Goal: Task Accomplishment & Management: Manage account settings

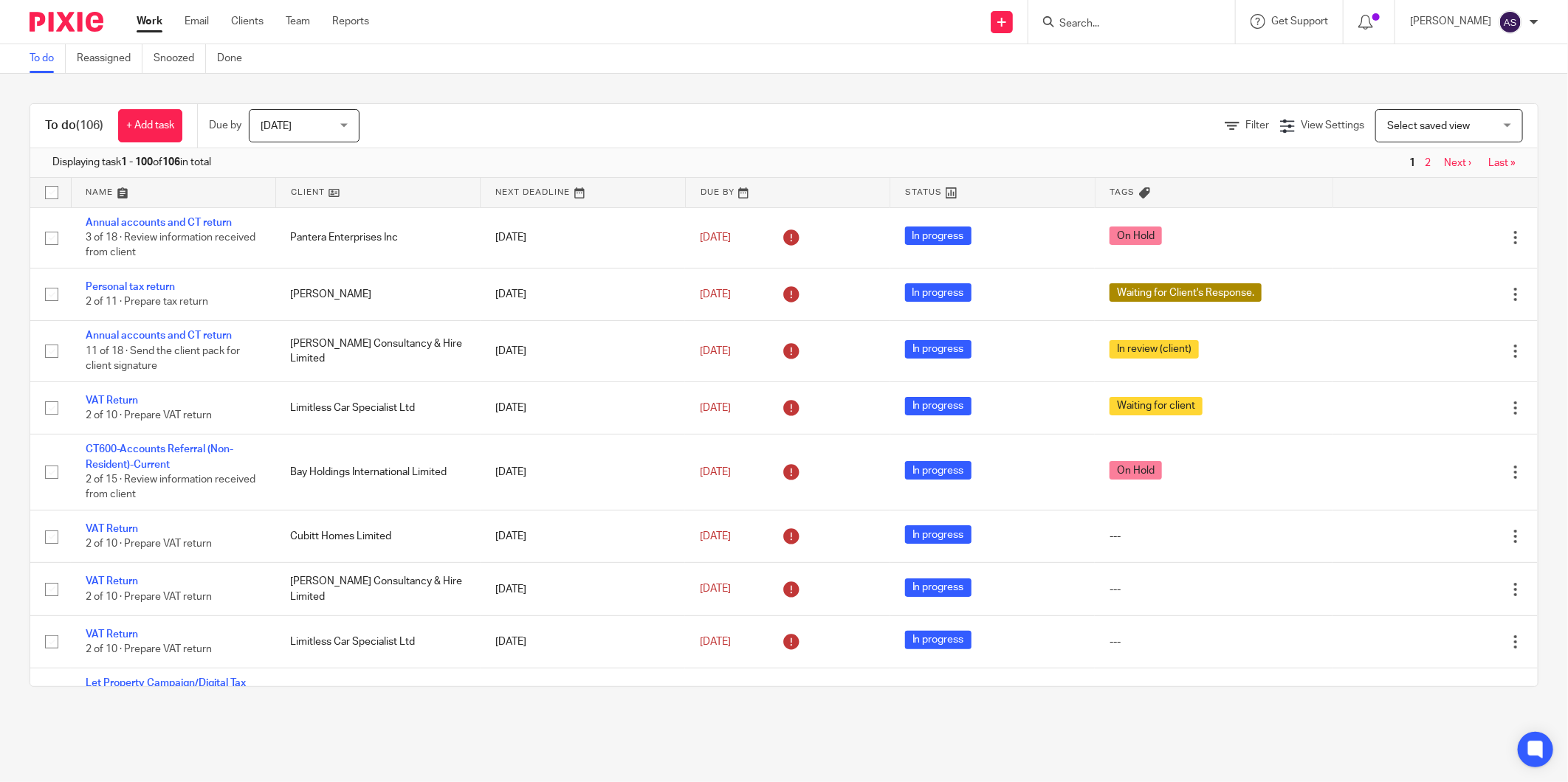
click at [1143, 23] on input "Search" at bounding box center [1124, 24] width 133 height 13
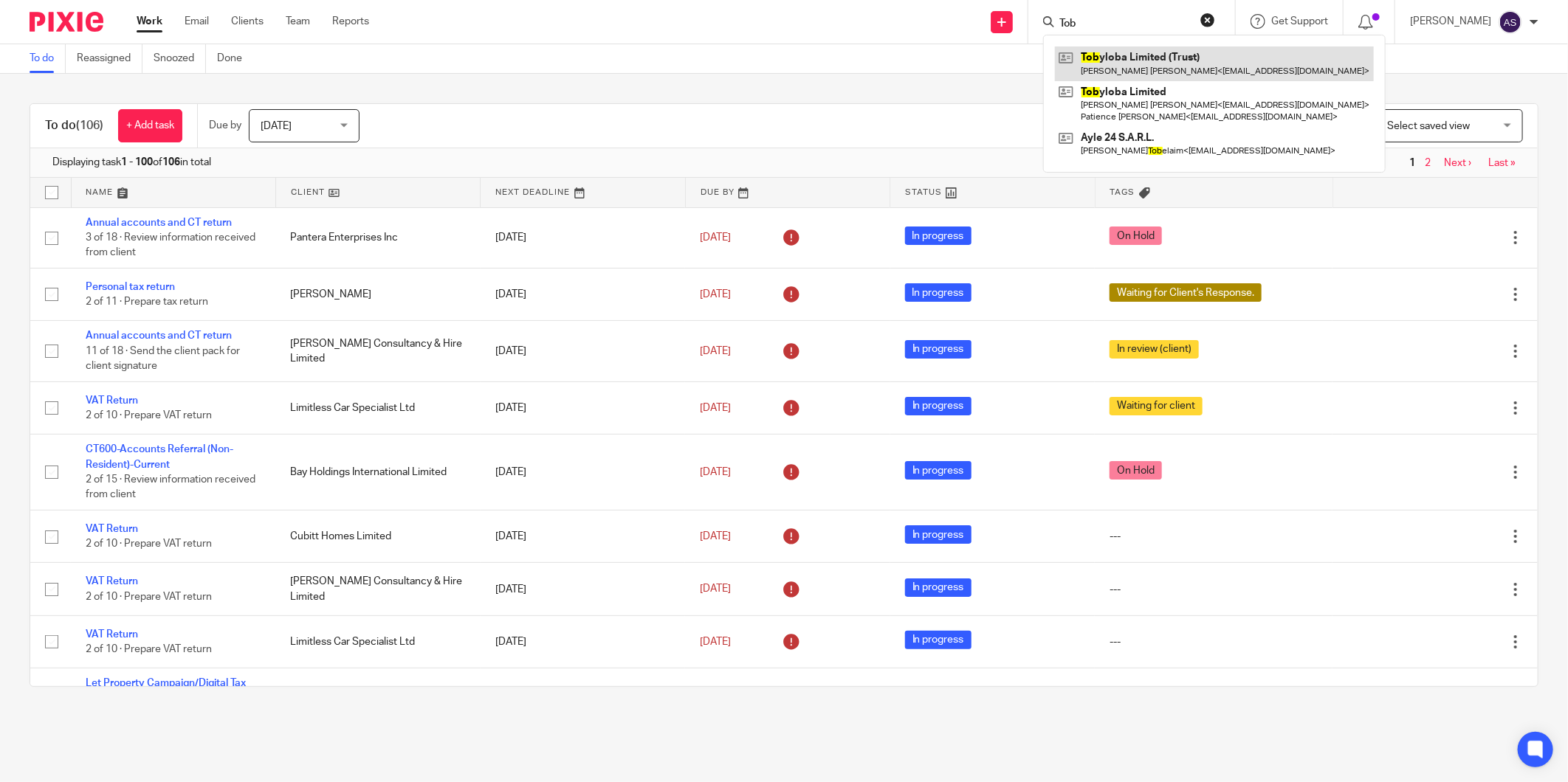
type input "Tob"
click at [1168, 54] on link at bounding box center [1214, 63] width 318 height 34
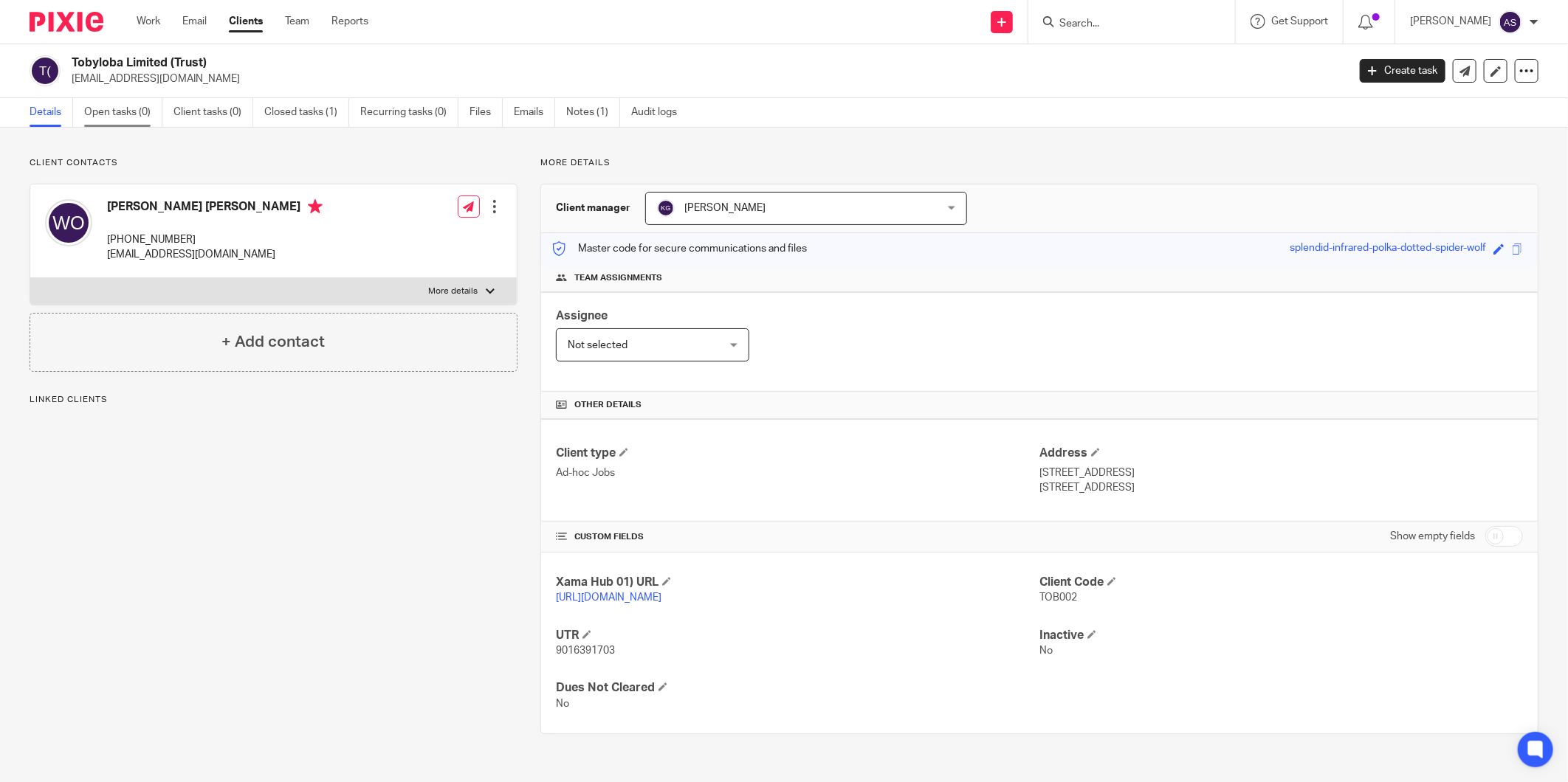
click at [95, 119] on link "Open tasks (0)" at bounding box center [123, 112] width 78 height 29
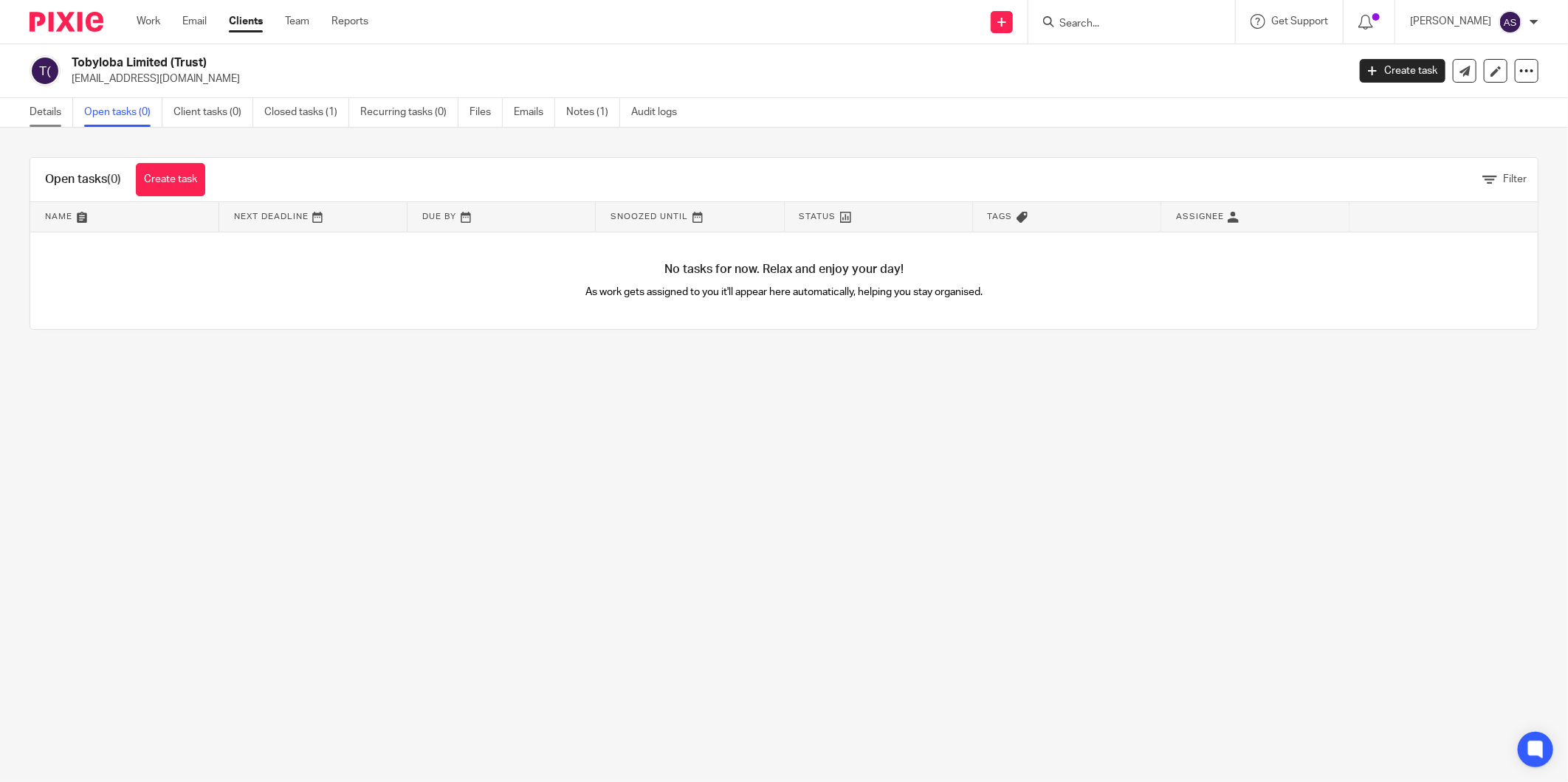
click at [59, 122] on link "Details" at bounding box center [51, 112] width 44 height 29
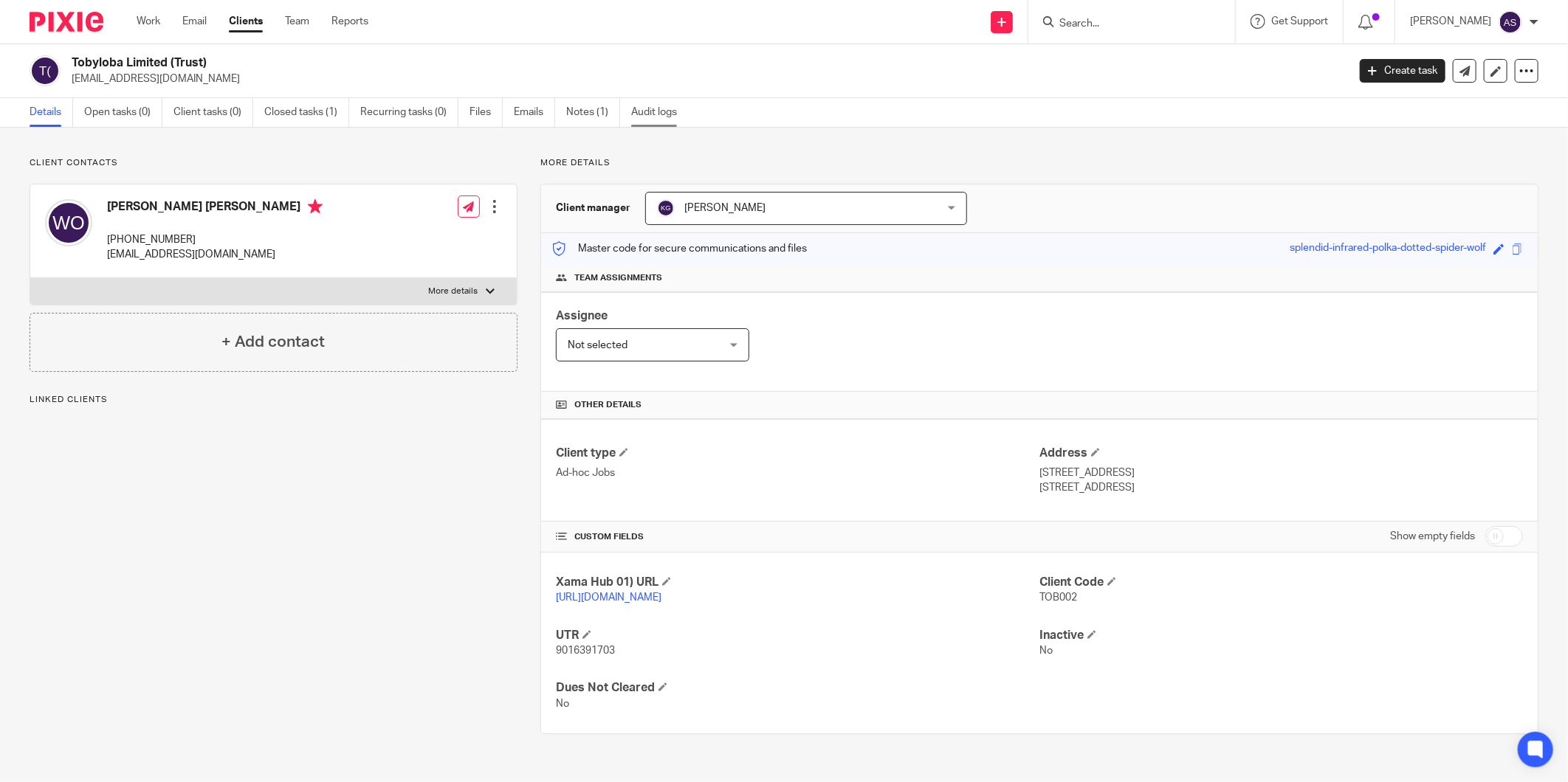
click at [638, 109] on link "Audit logs" at bounding box center [660, 112] width 57 height 29
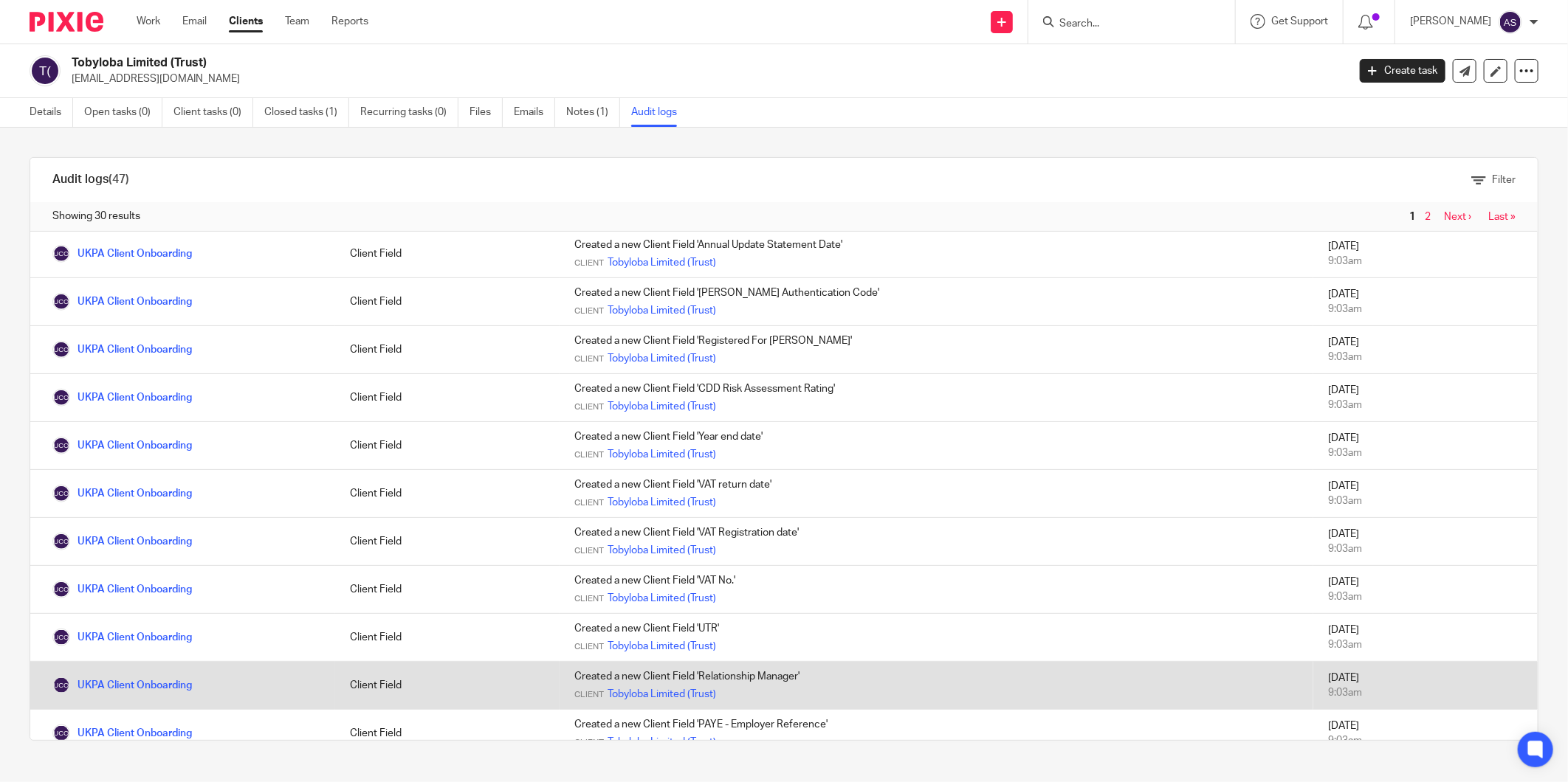
scroll to position [963, 0]
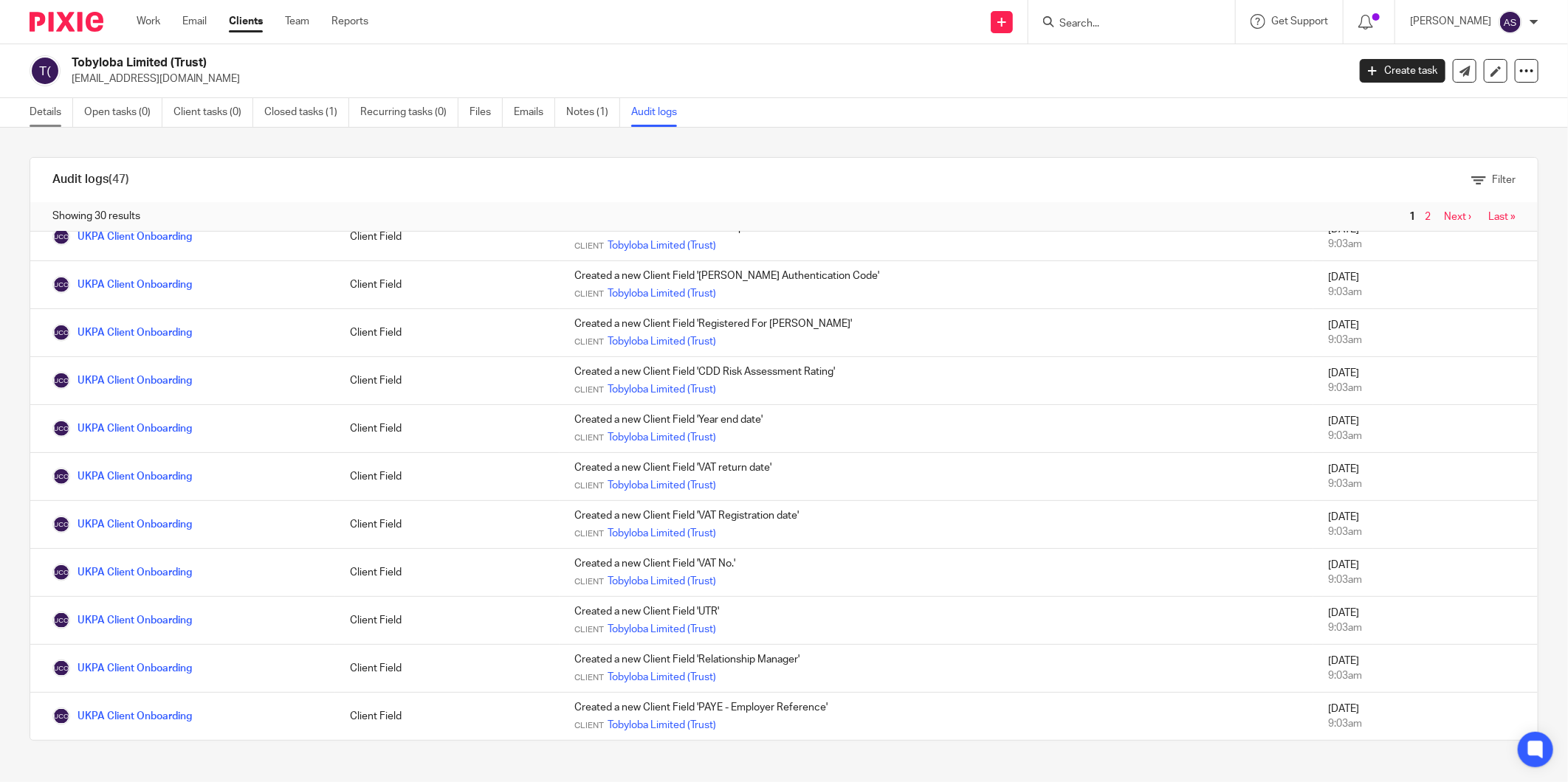
click at [62, 113] on link "Details" at bounding box center [51, 112] width 44 height 29
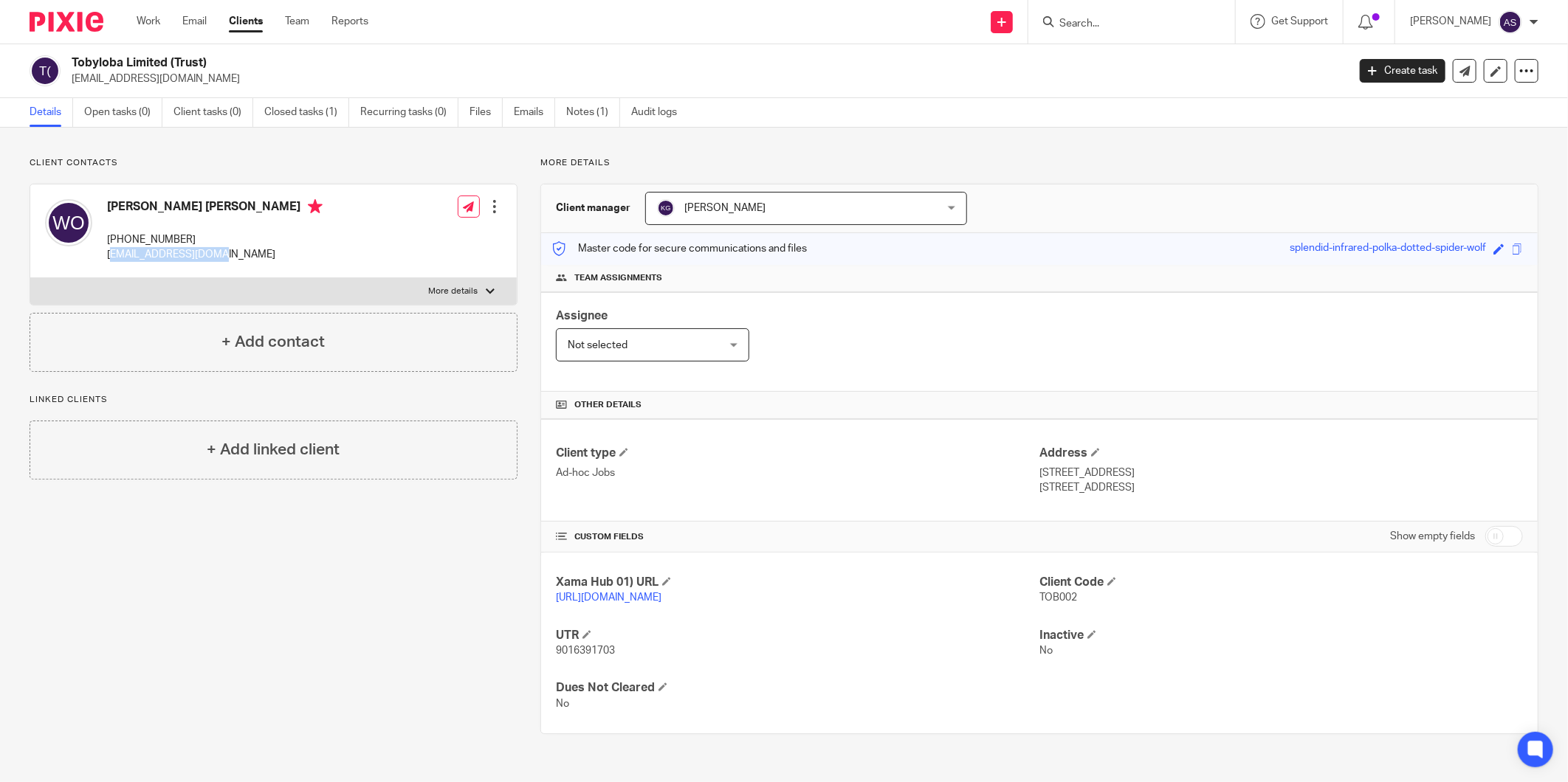
drag, startPoint x: 114, startPoint y: 251, endPoint x: 252, endPoint y: 257, distance: 138.1
click at [252, 257] on p "[EMAIL_ADDRESS][DOMAIN_NAME]" at bounding box center [215, 254] width 216 height 15
click at [1039, 477] on p "[STREET_ADDRESS]" at bounding box center [1281, 473] width 483 height 15
drag, startPoint x: 1029, startPoint y: 473, endPoint x: 980, endPoint y: 235, distance: 243.0
click at [1110, 505] on div "Client type Ad-hoc Jobs Address 42 Vemon Court London, NW2 2PE" at bounding box center [1039, 470] width 996 height 103
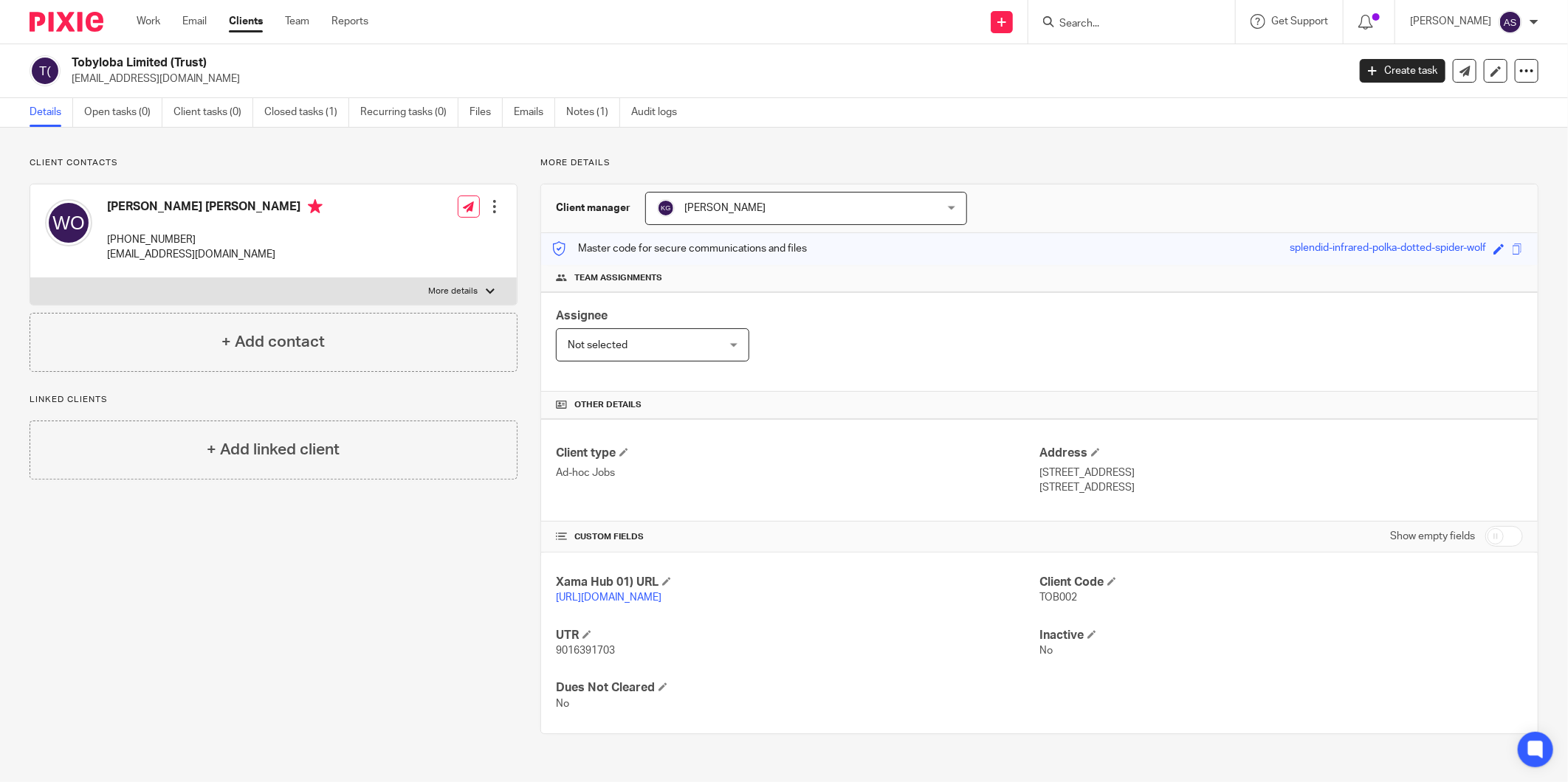
click at [90, 68] on h2 "Tobyloba Limited (Trust)" at bounding box center [577, 62] width 1012 height 15
click at [161, 63] on h2 "Tobyloba Limited (Trust)" at bounding box center [577, 62] width 1012 height 15
copy h2 "Tobyloba Limited"
drag, startPoint x: 164, startPoint y: 64, endPoint x: 70, endPoint y: 66, distance: 94.0
click at [70, 66] on div "Tobyloba Limited (Trust) patsyoshikoya@gmail.com" at bounding box center [683, 70] width 1308 height 31
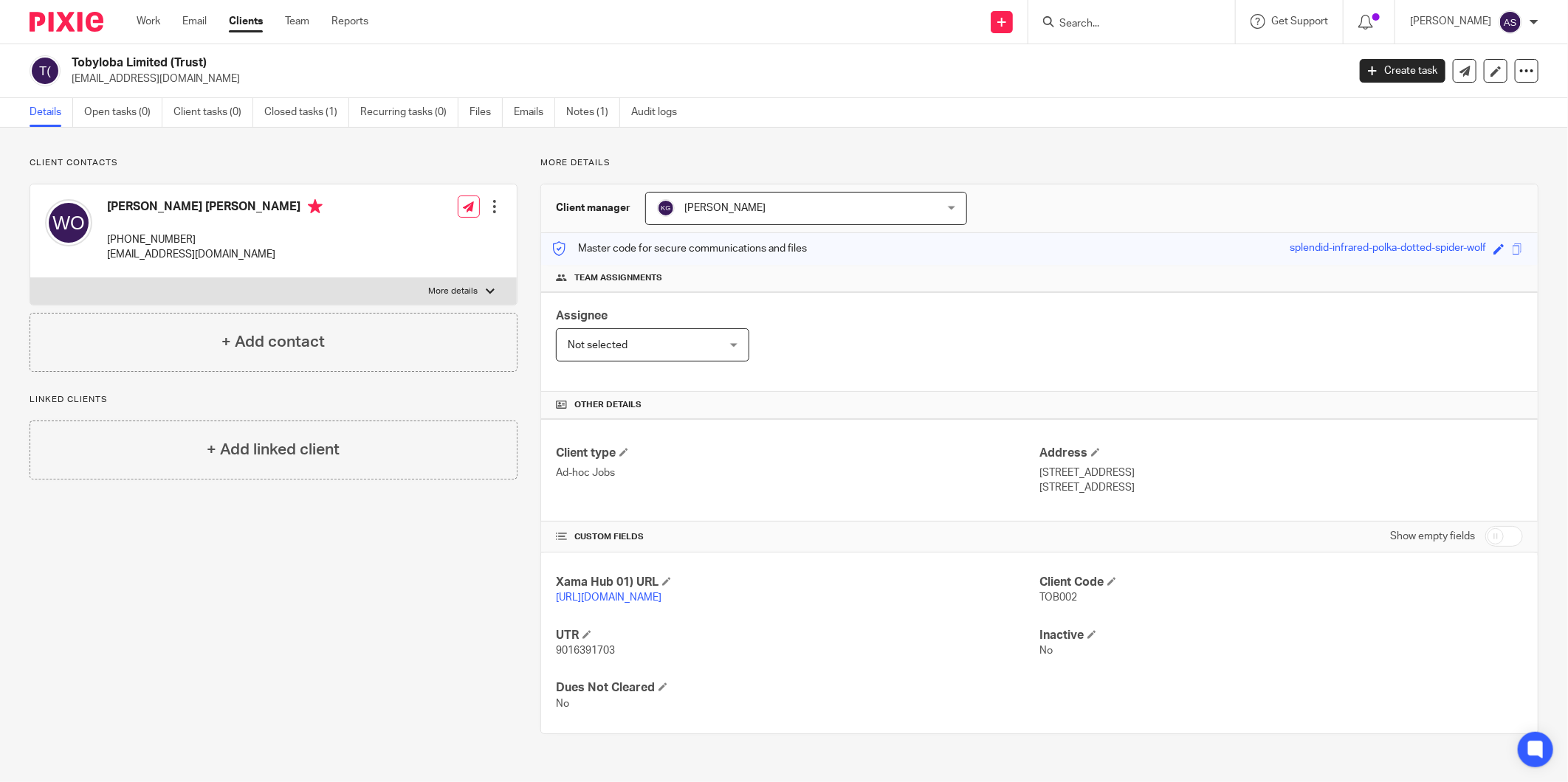
click at [1067, 21] on input "Search" at bounding box center [1124, 24] width 133 height 13
paste input "Tobyloba Limited"
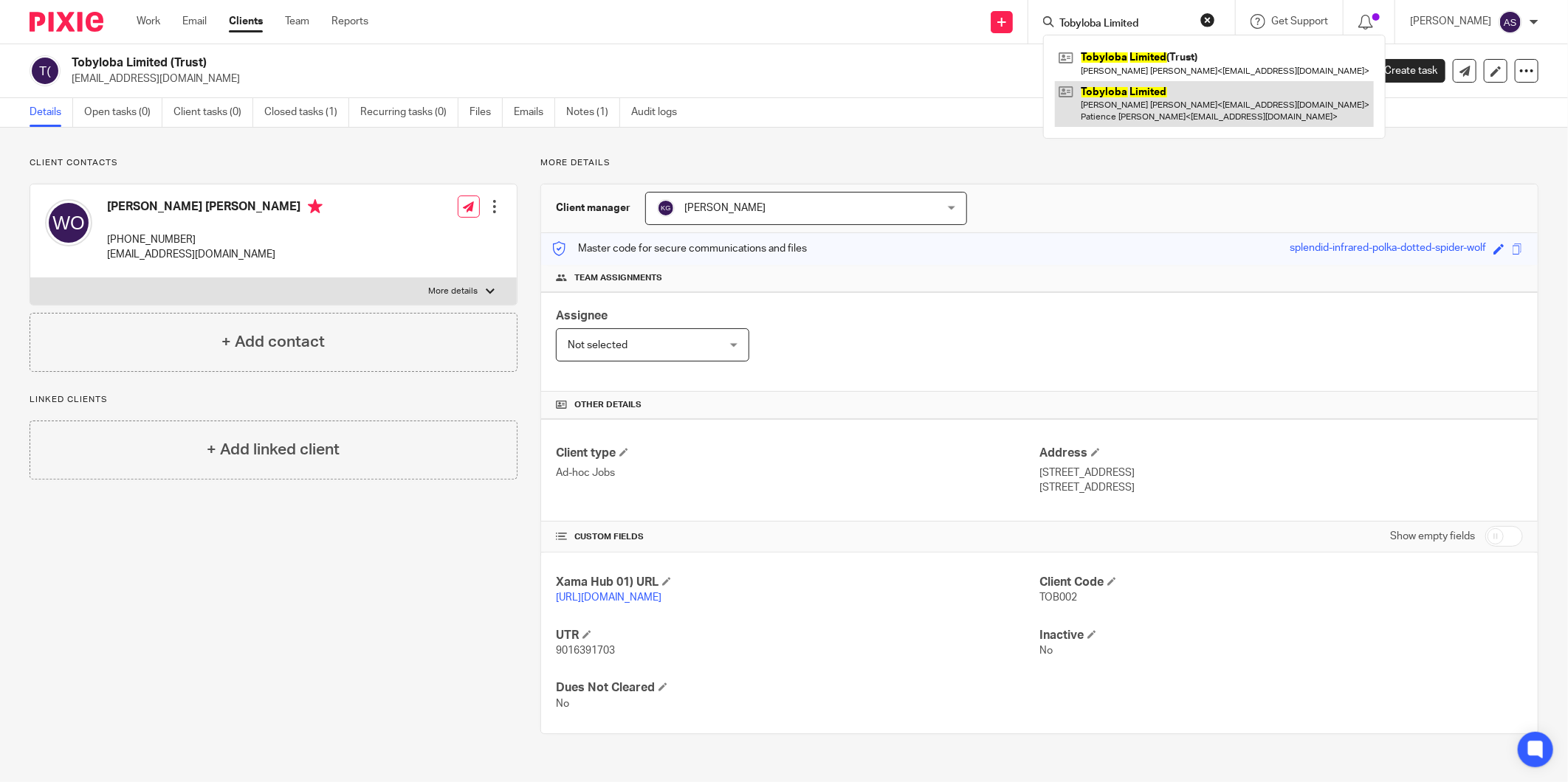
type input "Tobyloba Limited"
click at [1143, 98] on link at bounding box center [1214, 103] width 318 height 45
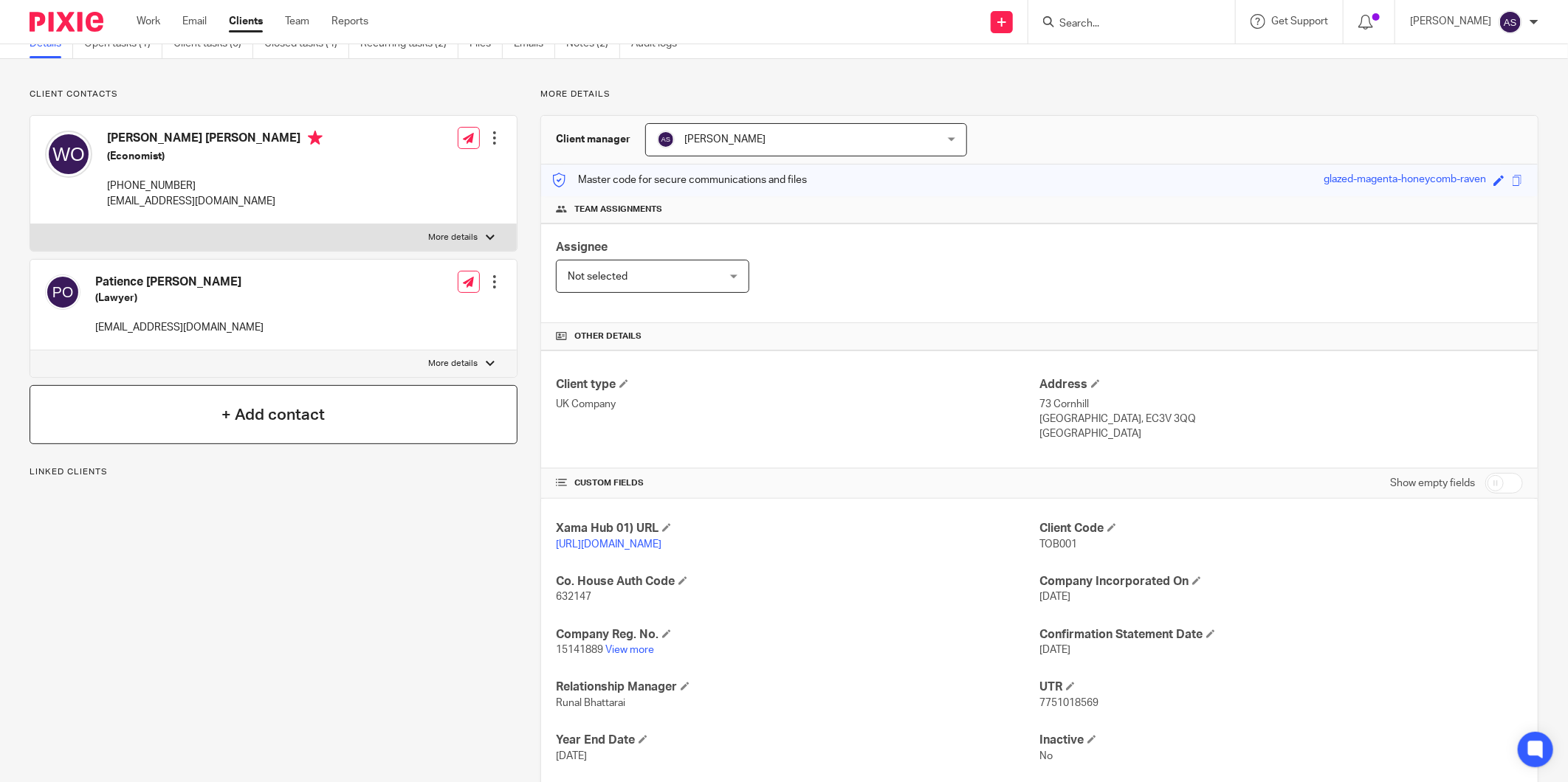
scroll to position [156, 0]
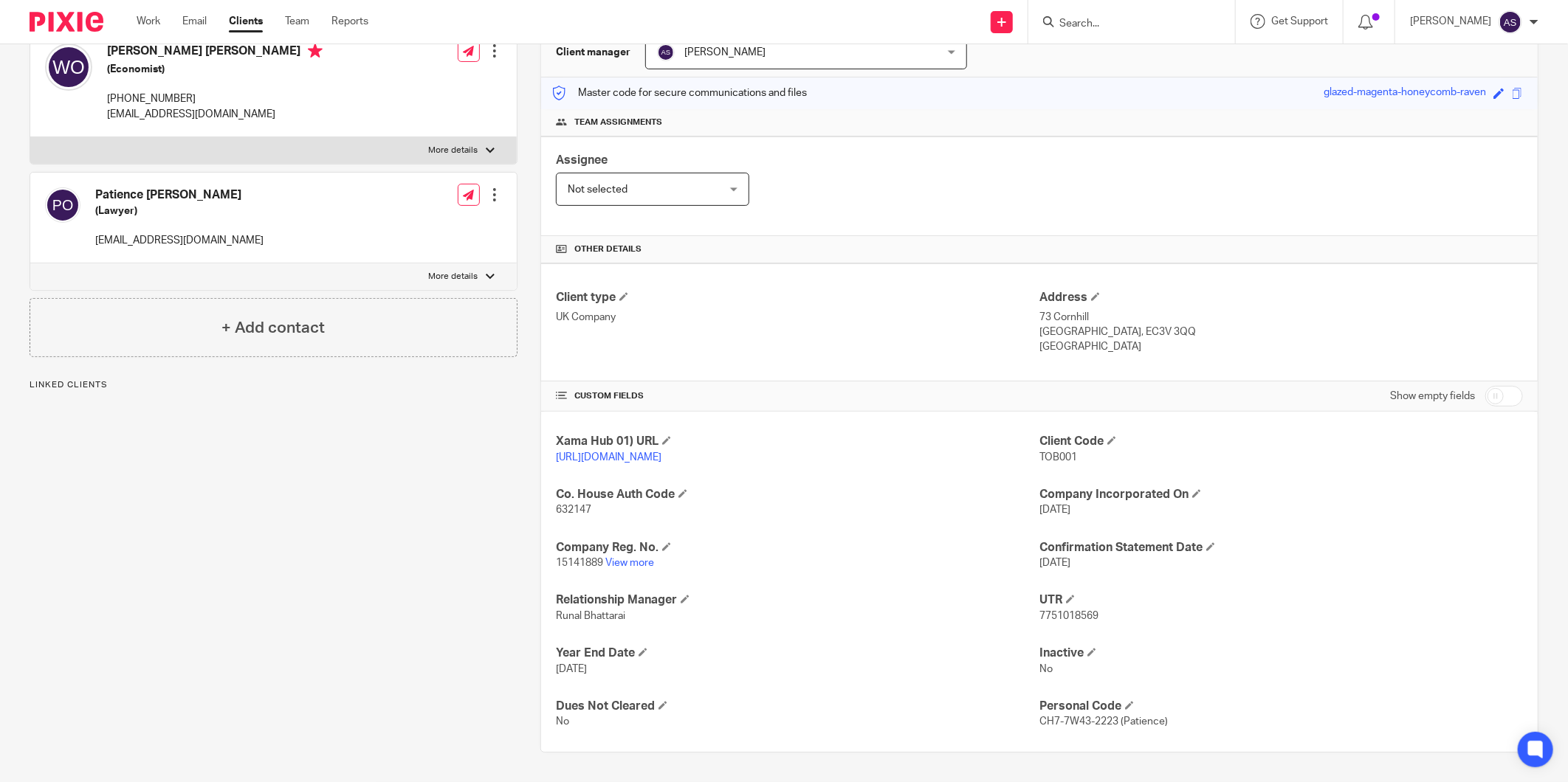
drag, startPoint x: 1041, startPoint y: 311, endPoint x: 1132, endPoint y: 347, distance: 97.9
click at [1132, 347] on div "Address 73 Cornhill London, EC3V 3QQ United Kingdom" at bounding box center [1281, 322] width 483 height 65
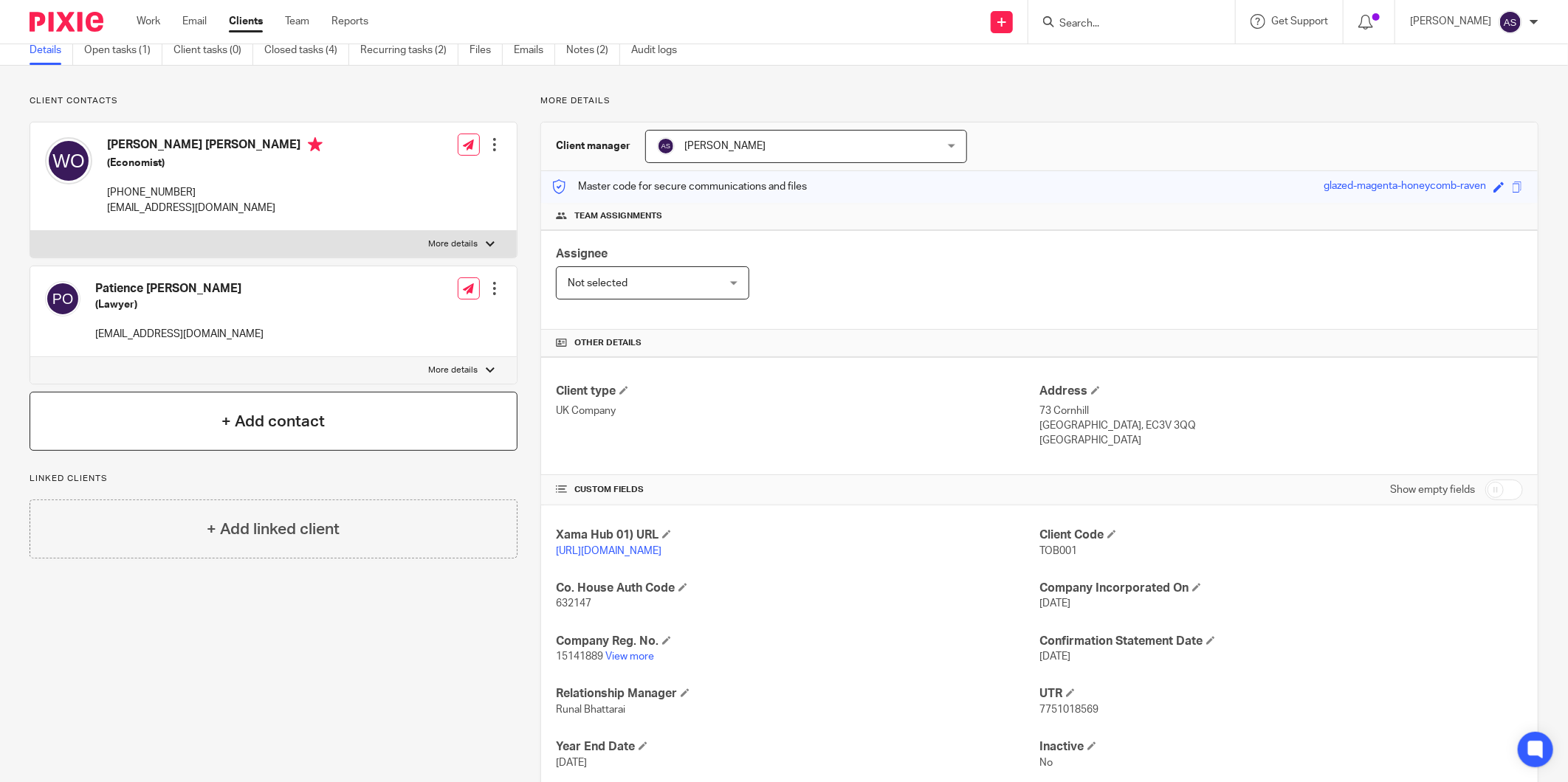
scroll to position [0, 0]
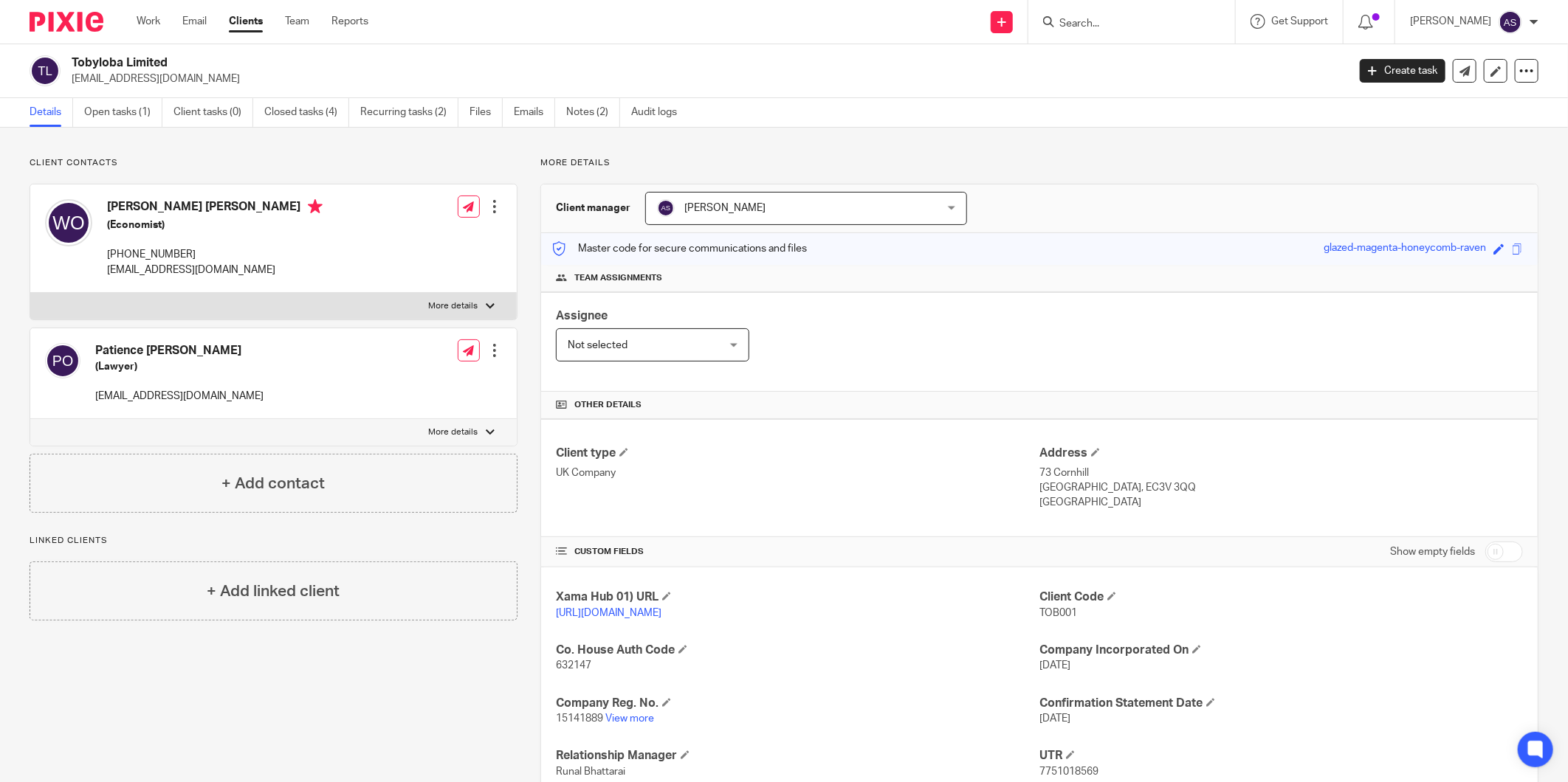
click at [151, 266] on p "[EMAIL_ADDRESS][DOMAIN_NAME]" at bounding box center [215, 270] width 216 height 15
click at [151, 266] on p "nextnomics@gmail.com" at bounding box center [215, 270] width 216 height 15
copy div "nextnomics@gmail.com"
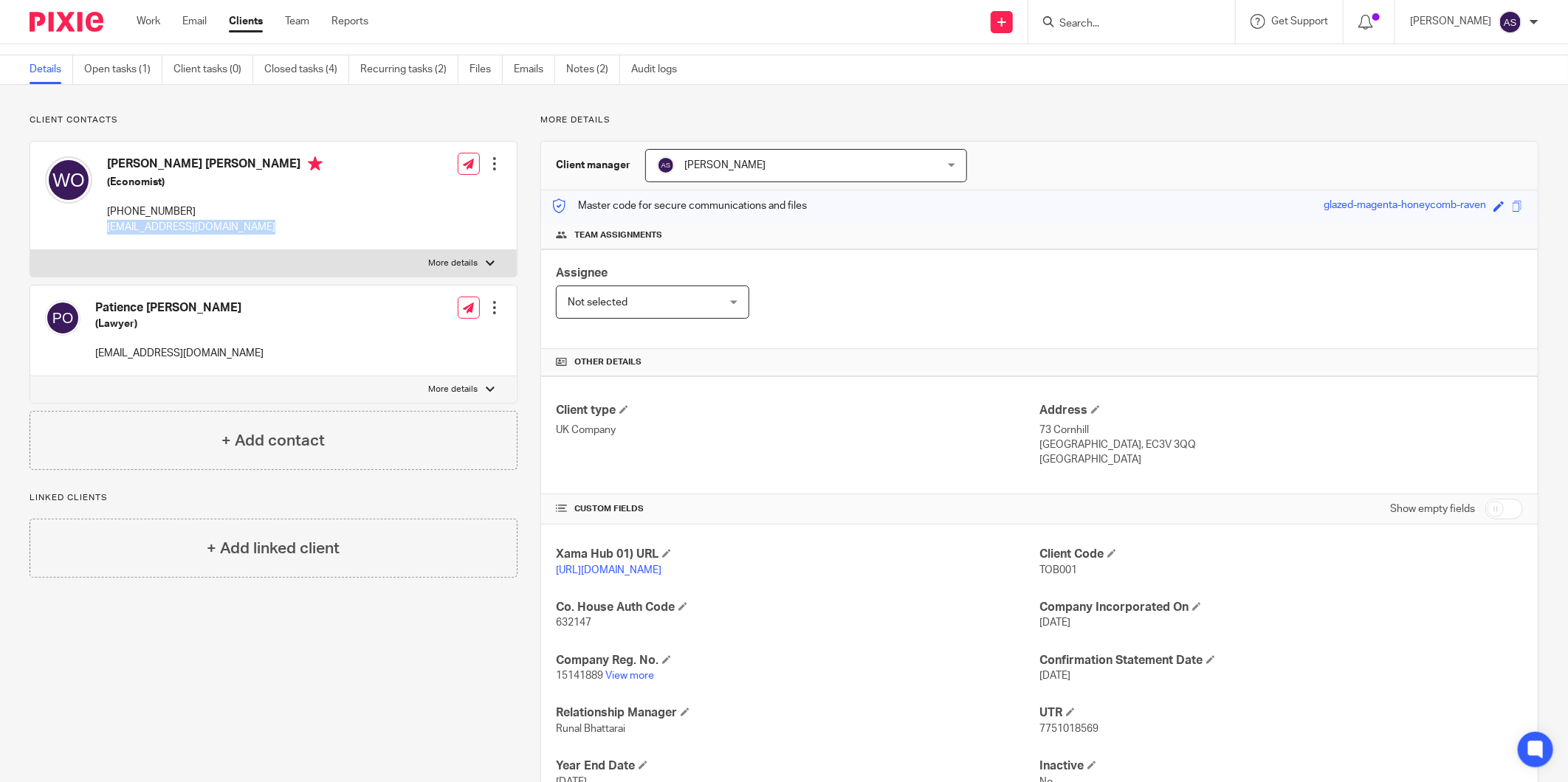
scroll to position [82, 0]
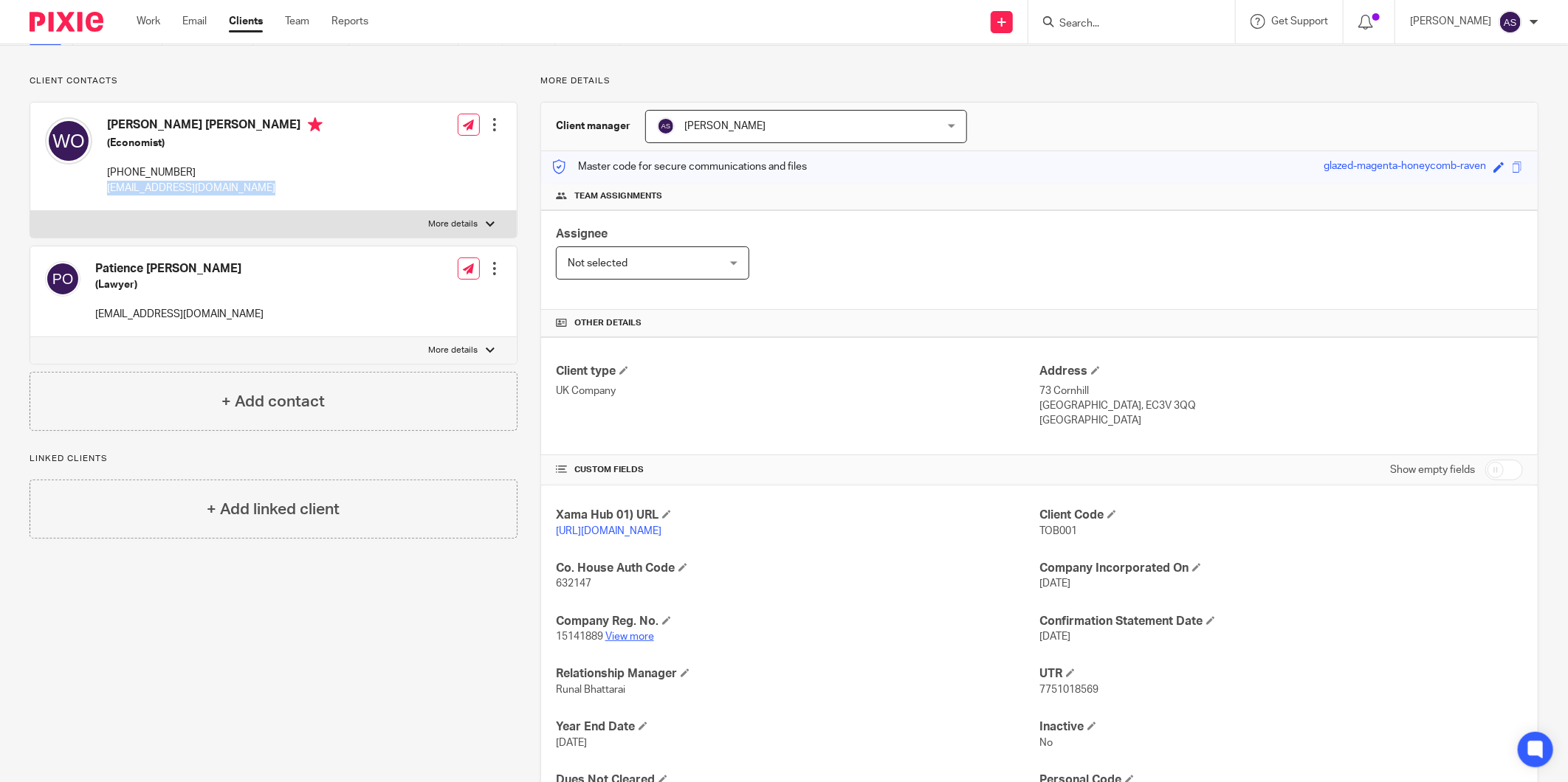
click at [623, 639] on link "View more" at bounding box center [630, 637] width 49 height 11
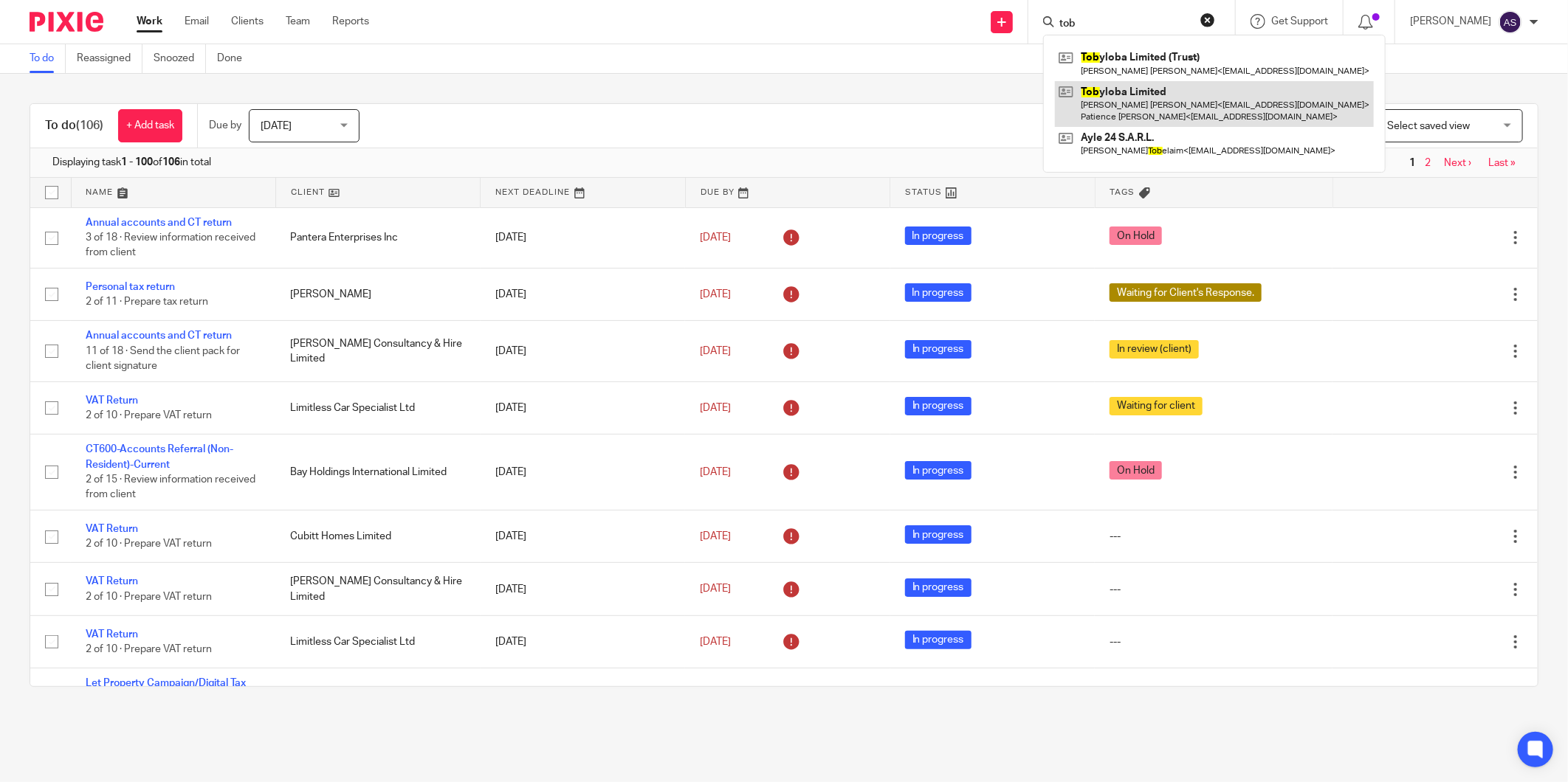
type input "tob"
click at [1130, 106] on link at bounding box center [1214, 103] width 318 height 45
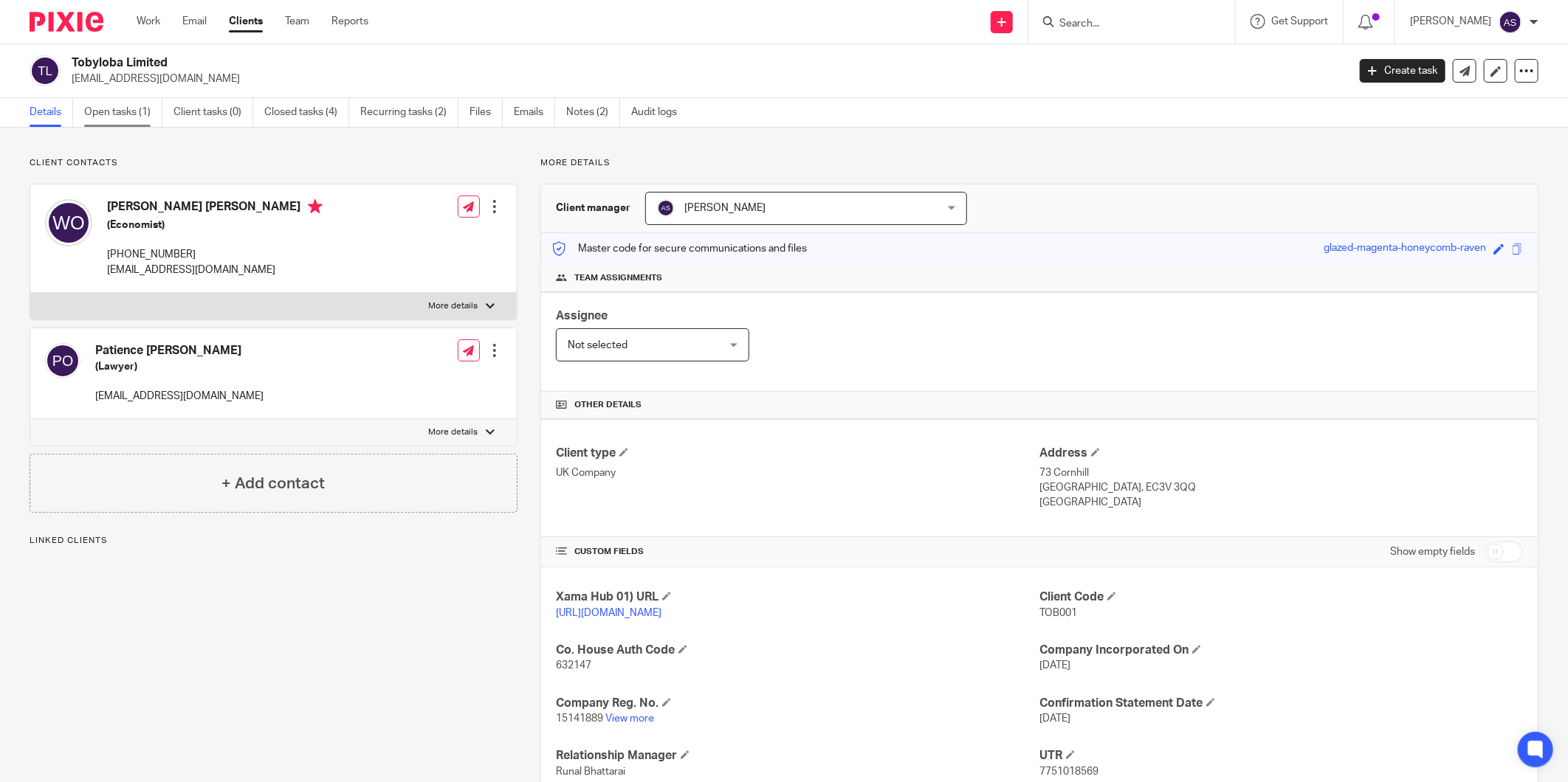
click at [100, 112] on link "Open tasks (1)" at bounding box center [123, 112] width 78 height 29
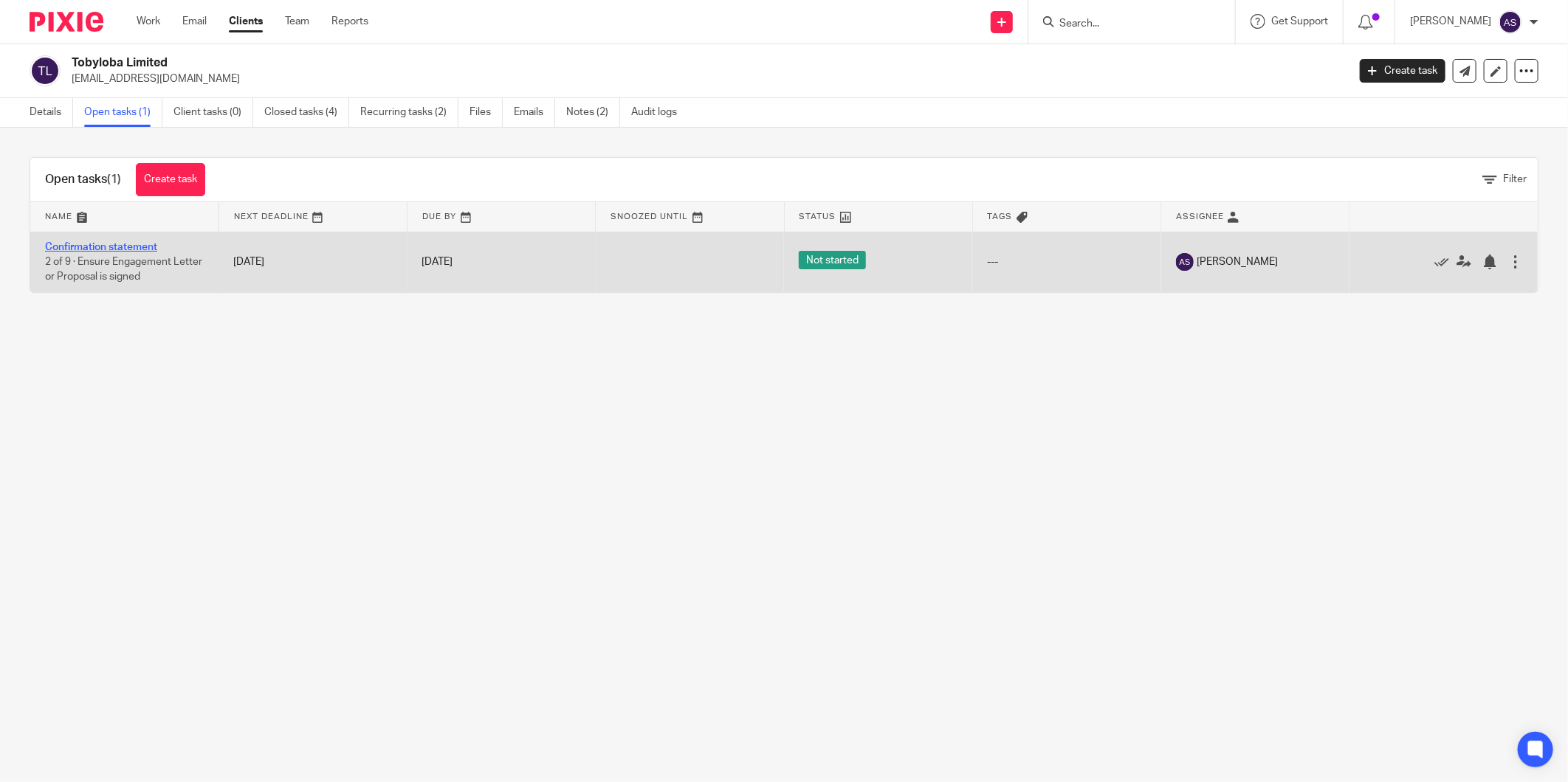
click at [120, 246] on link "Confirmation statement" at bounding box center [101, 247] width 112 height 11
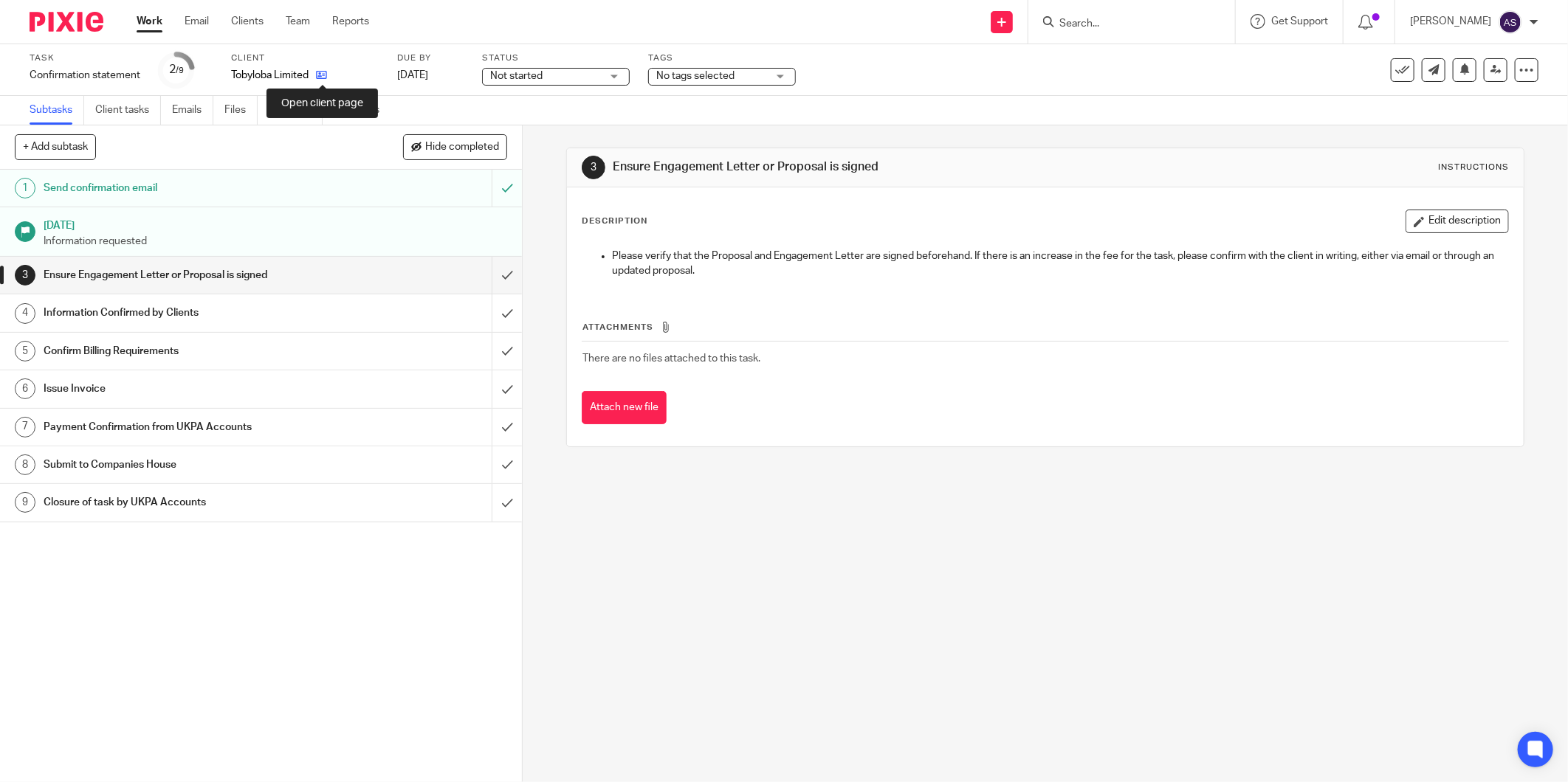
click at [325, 75] on icon at bounding box center [321, 75] width 11 height 11
click at [290, 114] on link "Notes (0)" at bounding box center [295, 111] width 54 height 29
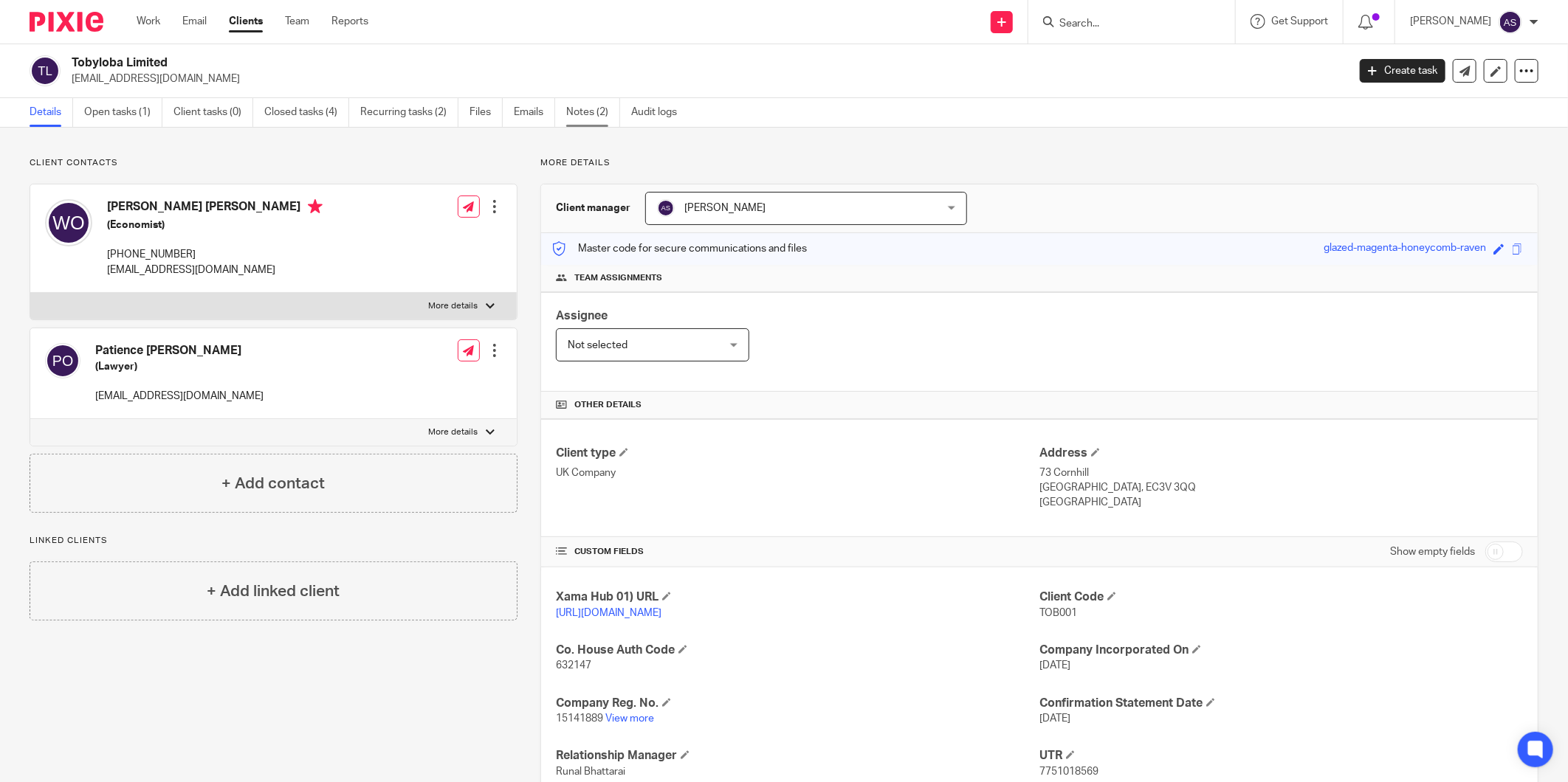
click at [611, 113] on link "Notes (2)" at bounding box center [593, 112] width 54 height 29
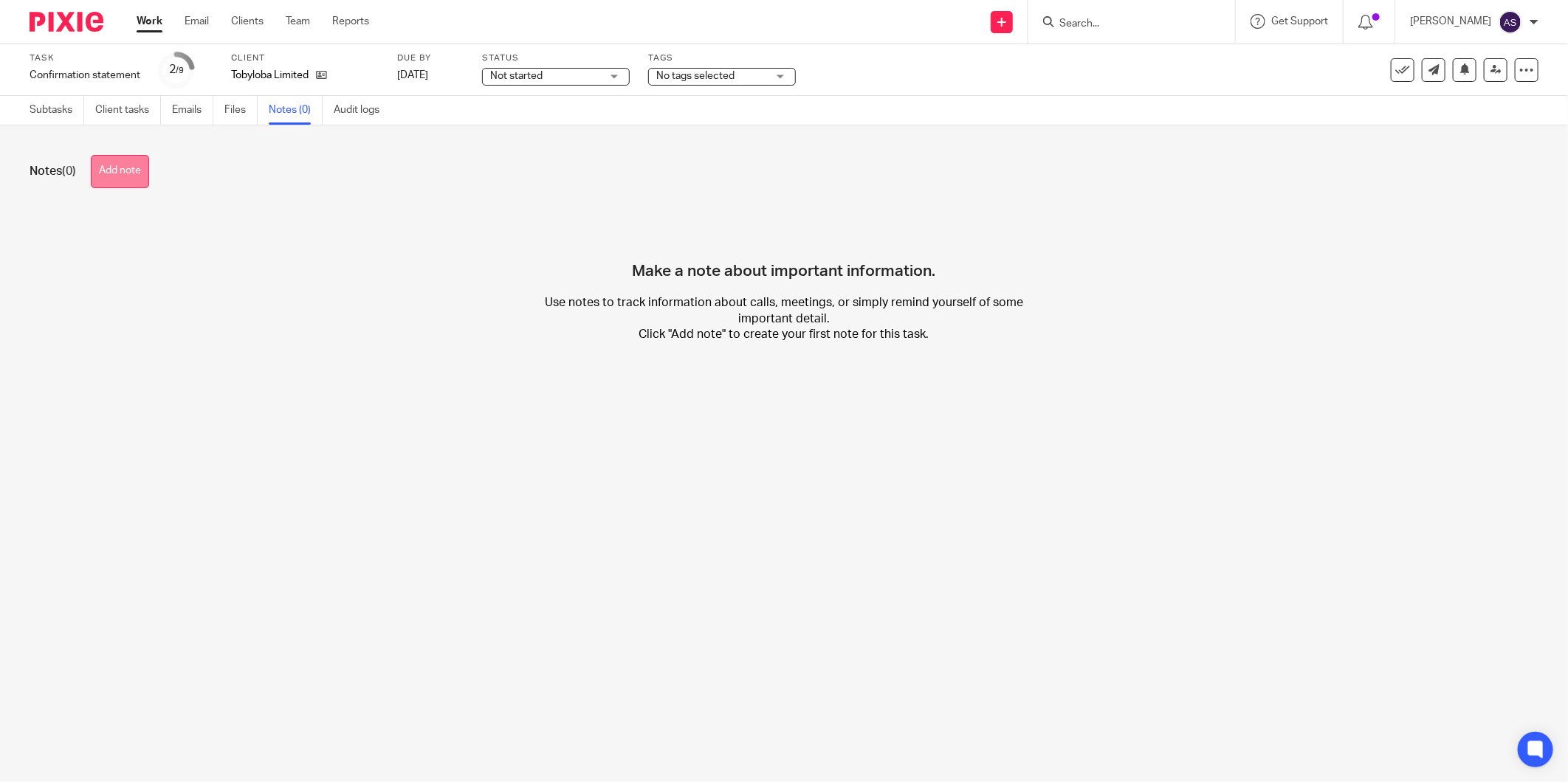
click at [130, 165] on button "Add note" at bounding box center [120, 171] width 58 height 33
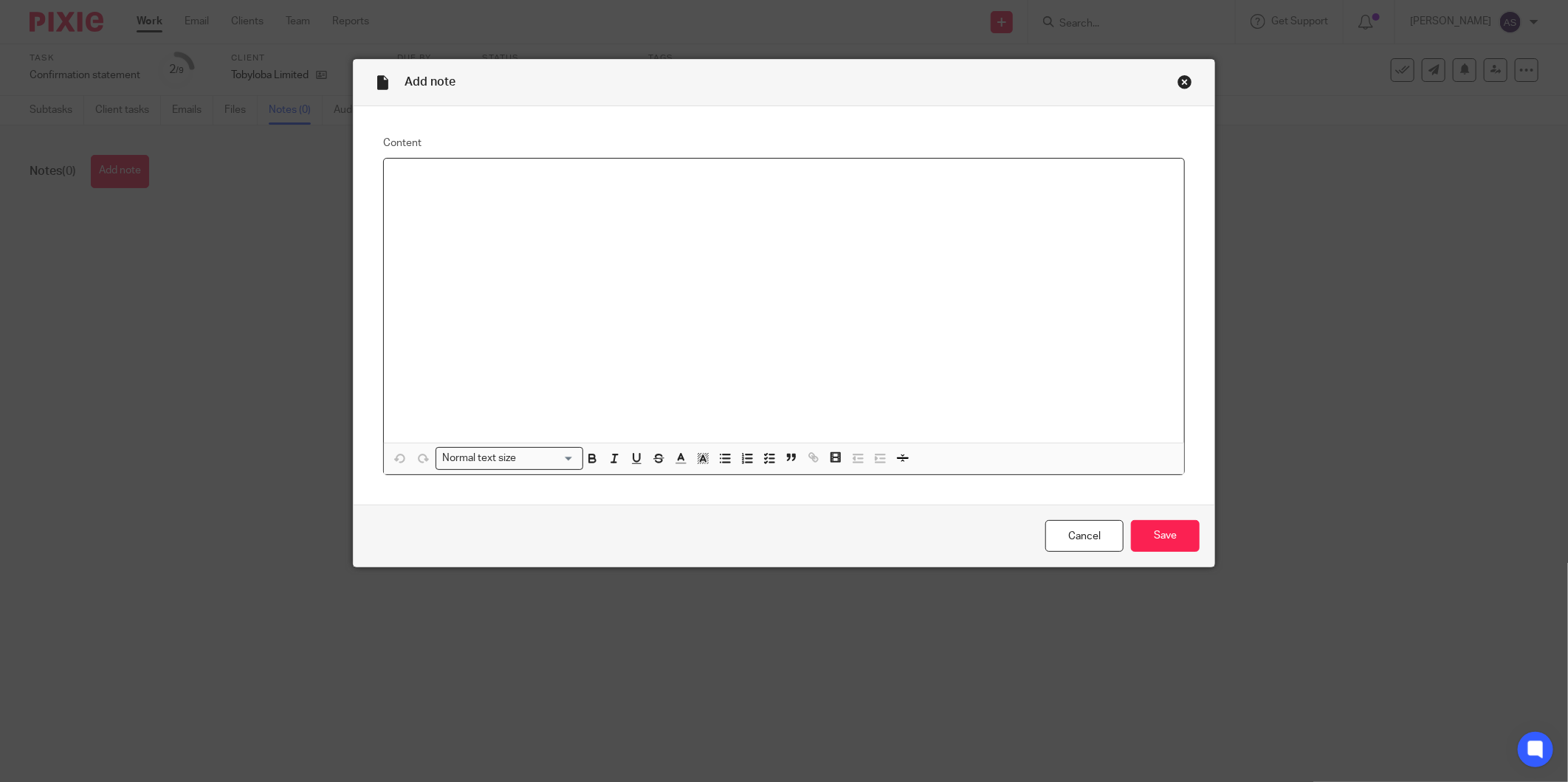
paste div
click at [1163, 540] on input "Save" at bounding box center [1165, 536] width 69 height 32
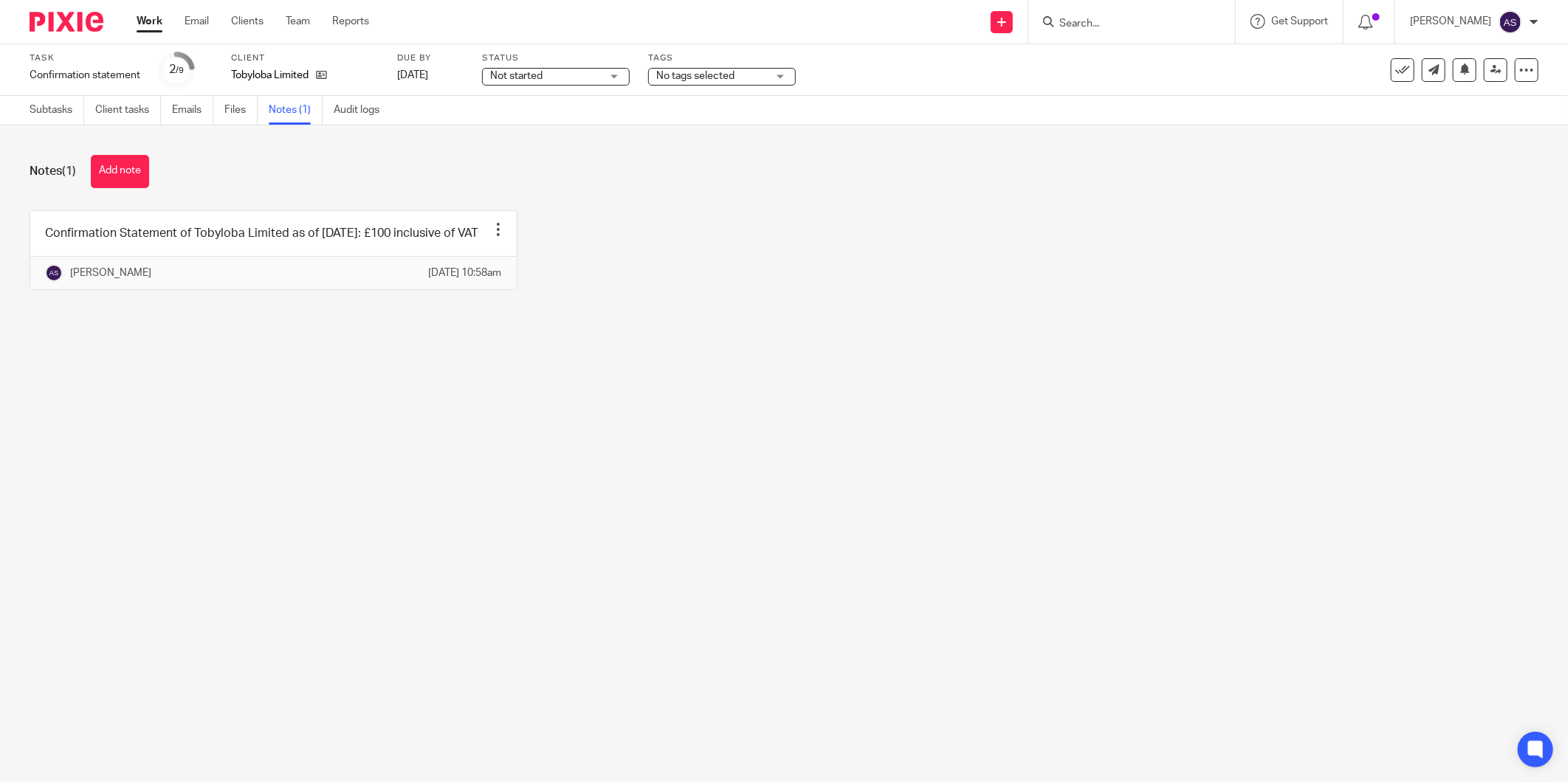
click at [491, 734] on main "Task Confirmation statement Save Confirmation statement 2 /9 Client Tobyloba Li…" at bounding box center [784, 391] width 1568 height 782
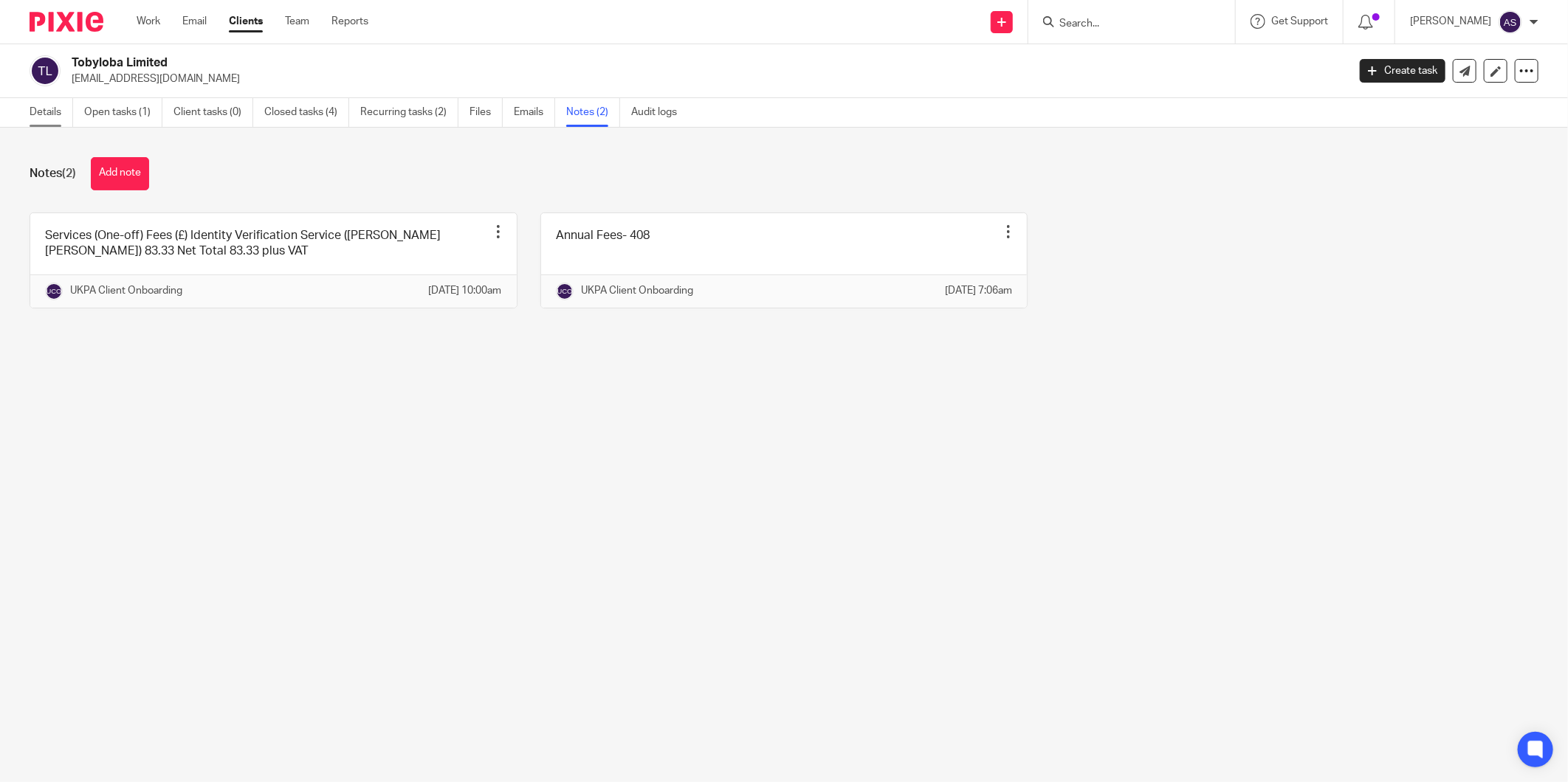
click at [54, 122] on link "Details" at bounding box center [51, 112] width 44 height 29
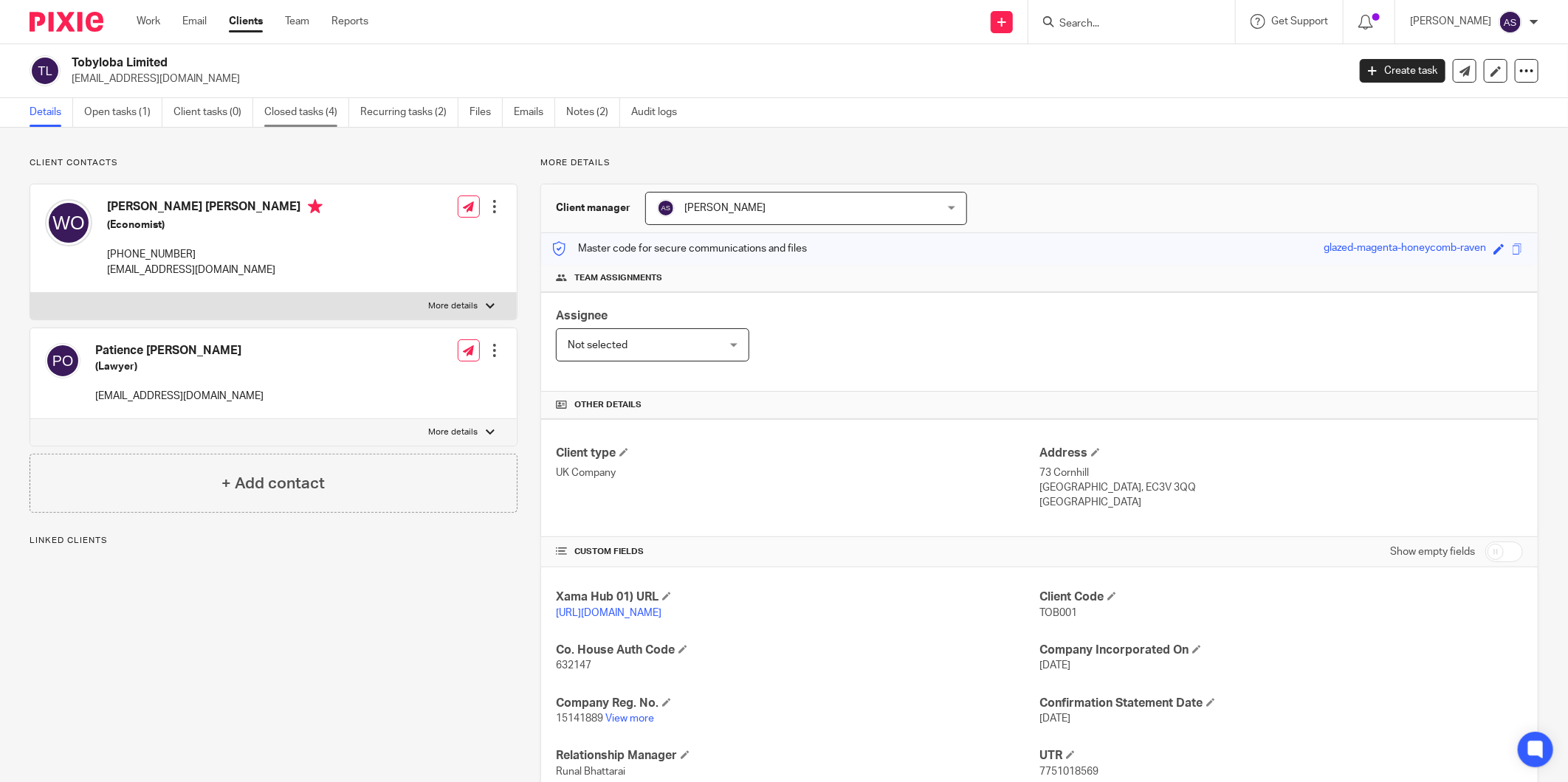
click at [292, 114] on link "Closed tasks (4)" at bounding box center [306, 112] width 85 height 29
click at [607, 117] on link "Notes (2)" at bounding box center [593, 112] width 54 height 29
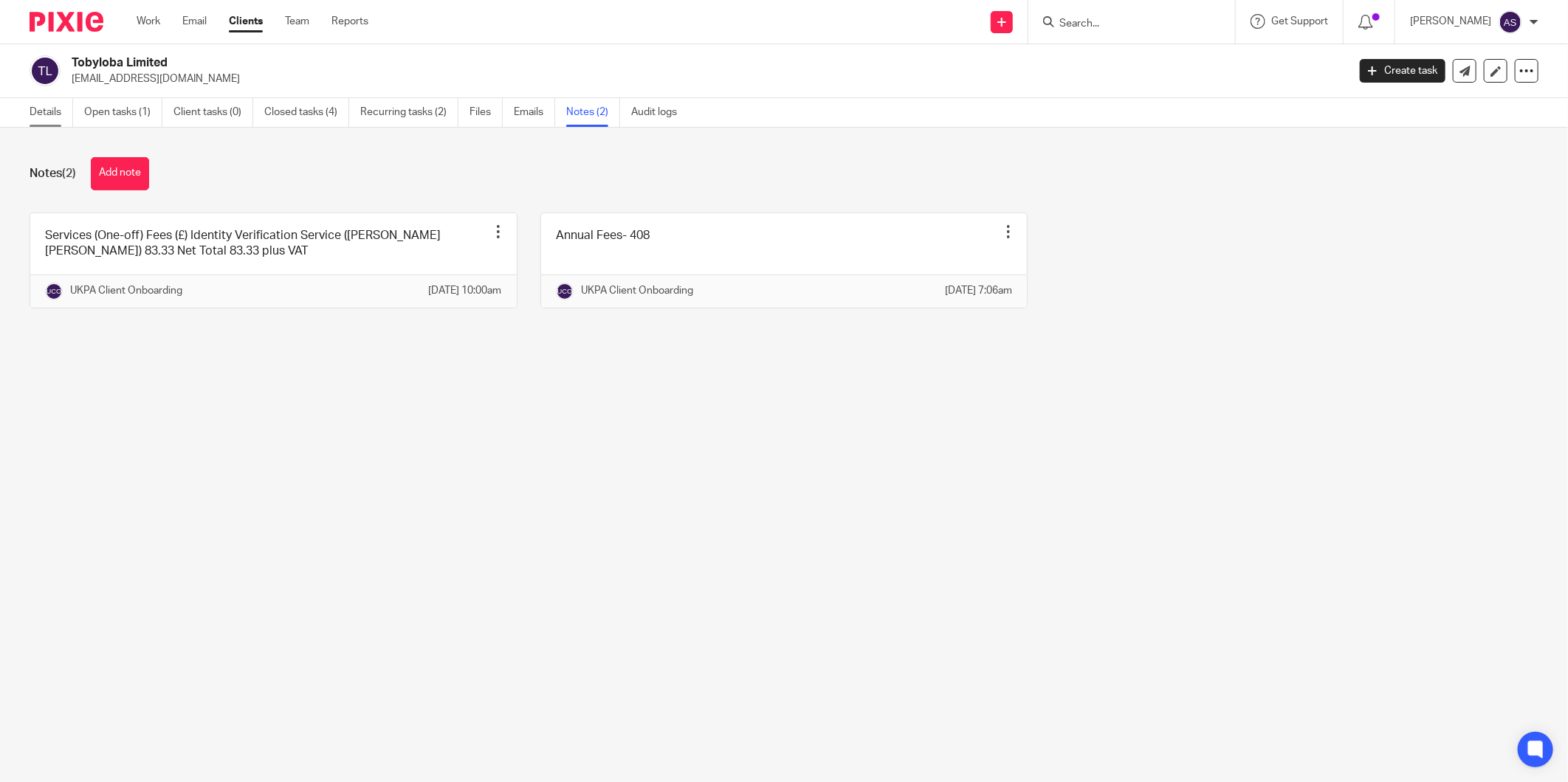
click at [53, 108] on link "Details" at bounding box center [51, 112] width 44 height 29
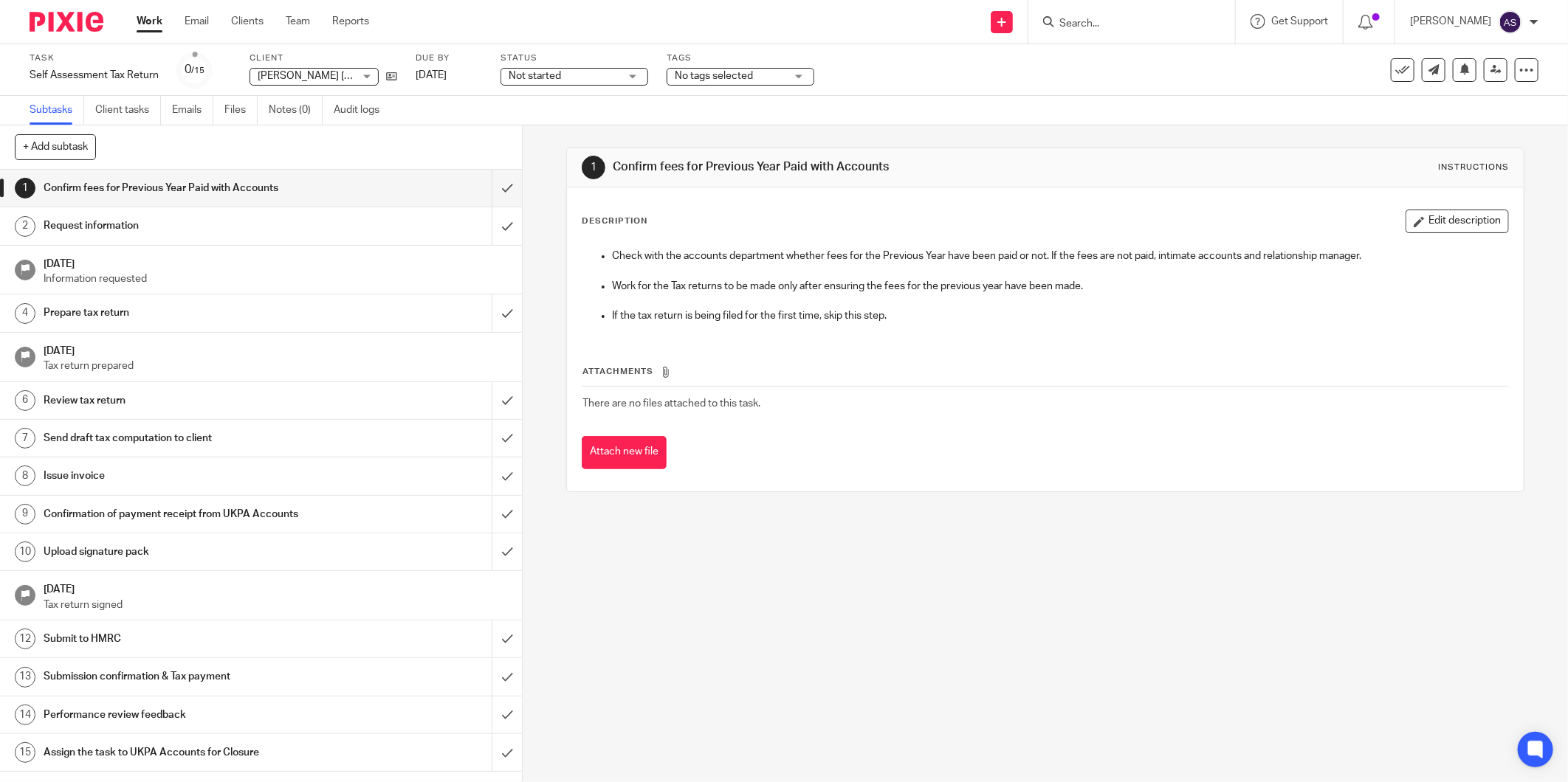
click at [323, 229] on div "Request information" at bounding box center [260, 226] width 433 height 22
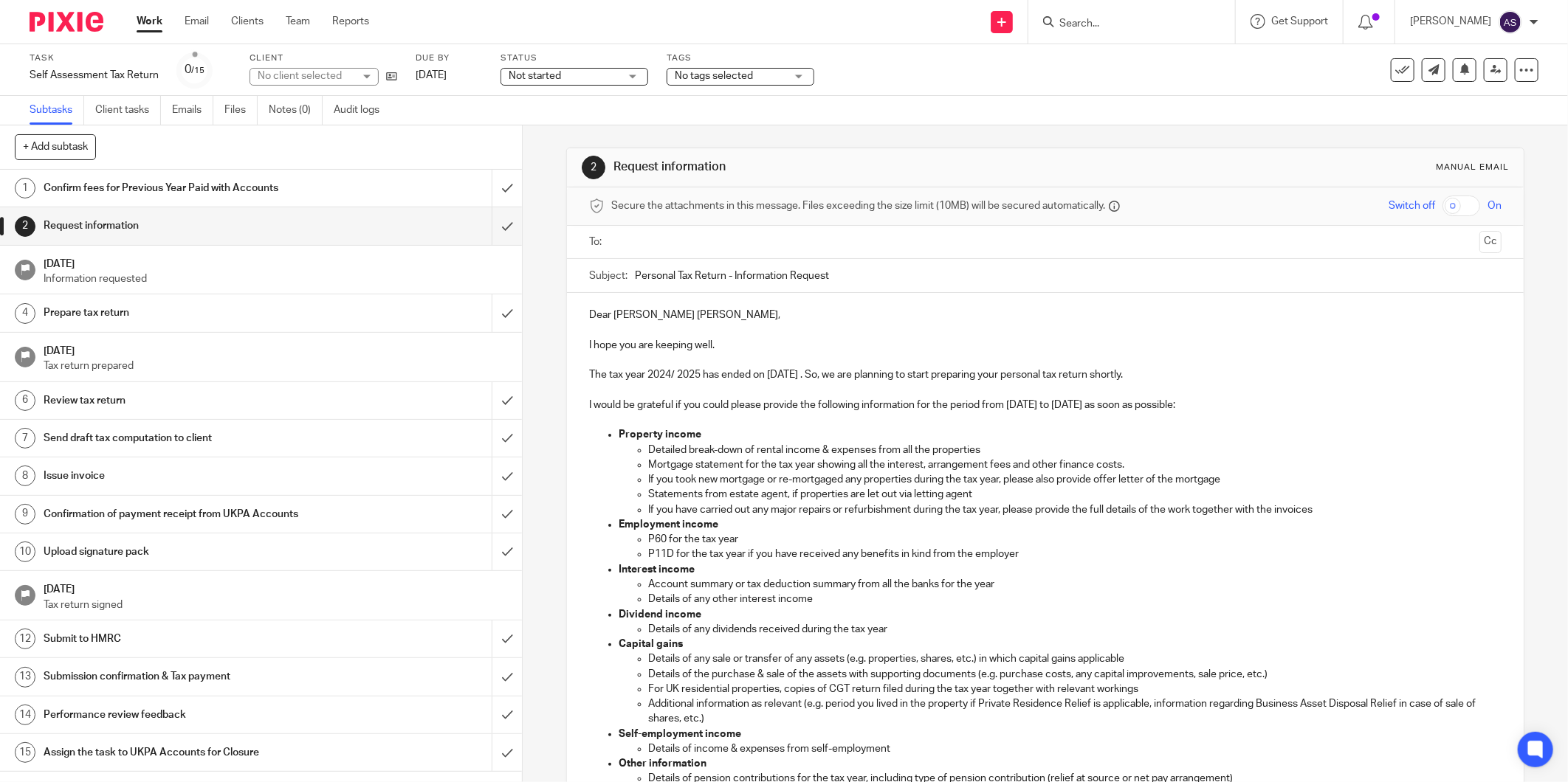
click at [623, 248] on input "text" at bounding box center [1044, 242] width 857 height 17
click at [726, 415] on p "I would be grateful if you could please provide the following information for t…" at bounding box center [1044, 407] width 912 height 15
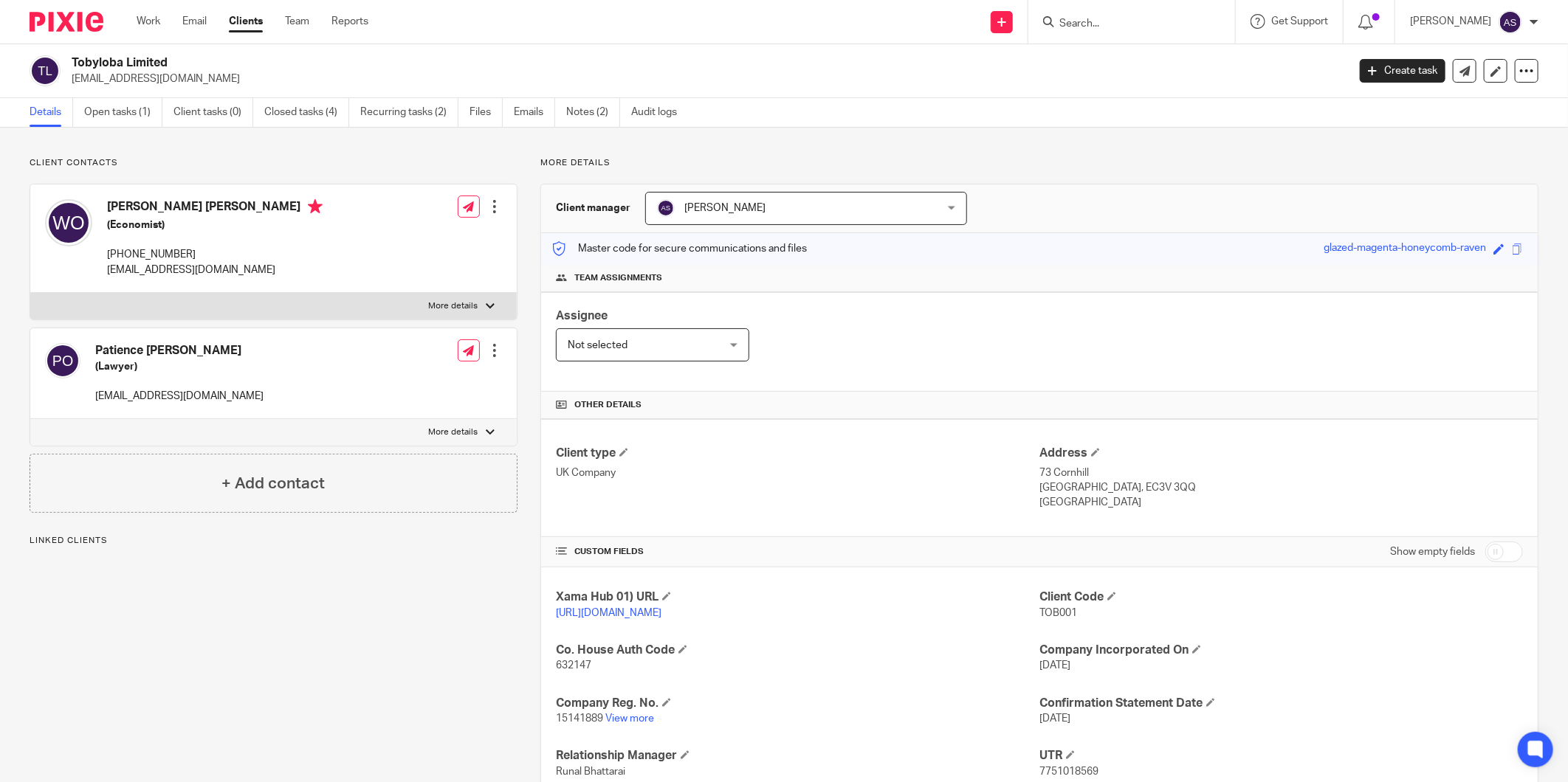
click at [96, 79] on p "[EMAIL_ADDRESS][DOMAIN_NAME]" at bounding box center [704, 78] width 1266 height 15
copy main "[EMAIL_ADDRESS][DOMAIN_NAME] Create task Update from Companies House Export dat…"
